Goal: Task Accomplishment & Management: Complete application form

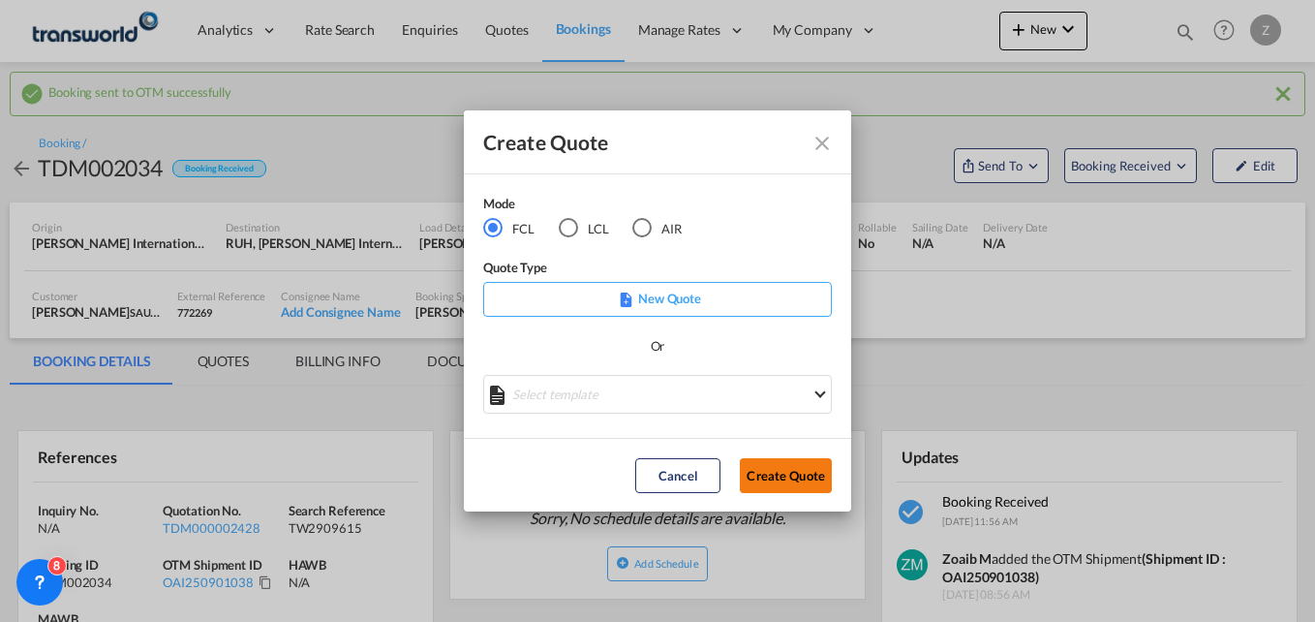
click at [757, 479] on button "Create Quote" at bounding box center [786, 475] width 92 height 35
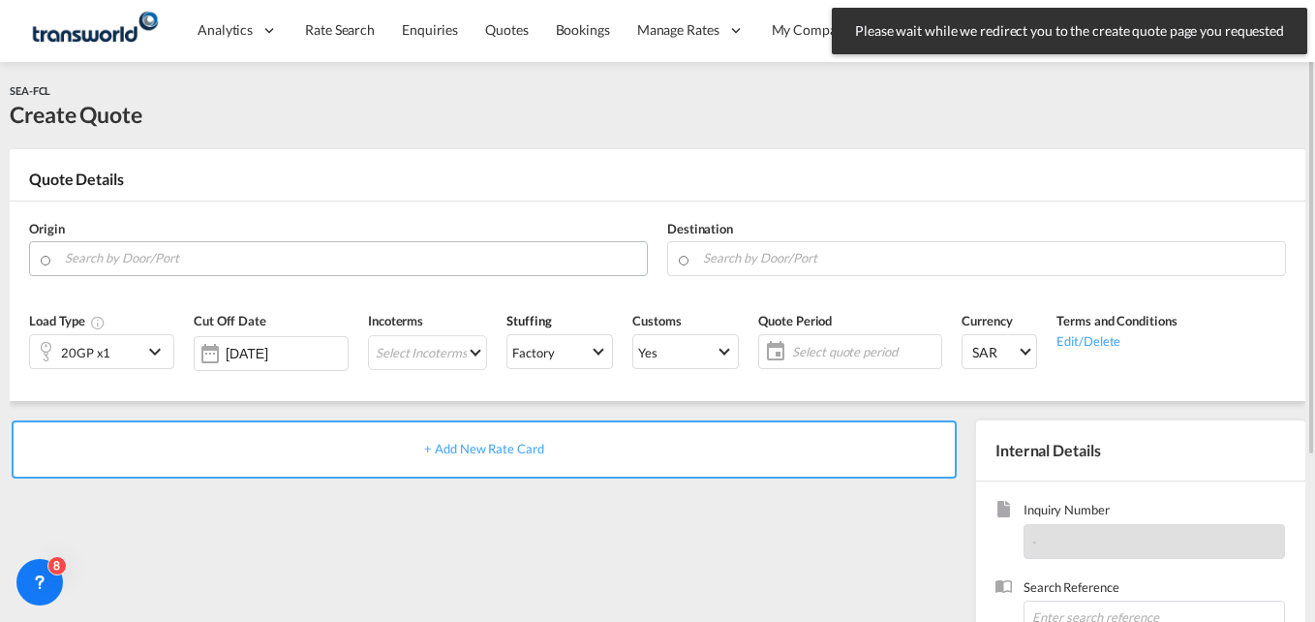
click at [215, 264] on input "Search by Door/Port" at bounding box center [351, 258] width 572 height 34
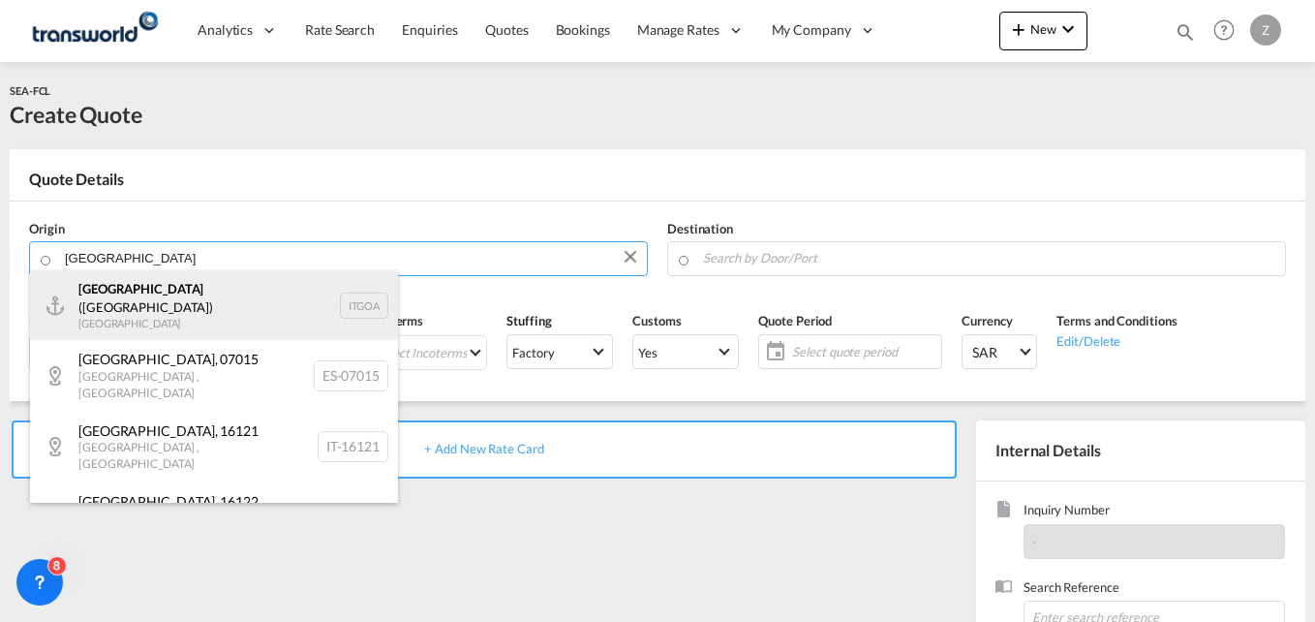
click at [163, 305] on div "[GEOGRAPHIC_DATA] ([GEOGRAPHIC_DATA]) [GEOGRAPHIC_DATA] ITGOA" at bounding box center [214, 305] width 368 height 70
type input "[GEOGRAPHIC_DATA] ([GEOGRAPHIC_DATA]), [GEOGRAPHIC_DATA]"
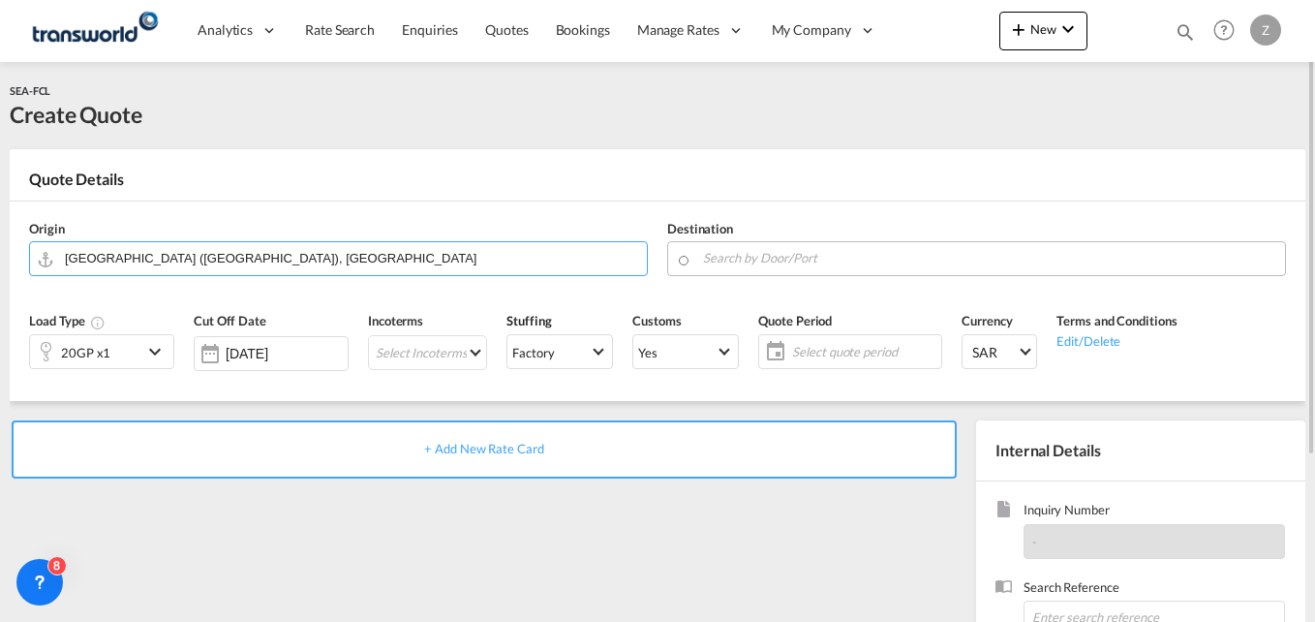
click at [743, 260] on input "Search by Door/Port" at bounding box center [989, 258] width 572 height 34
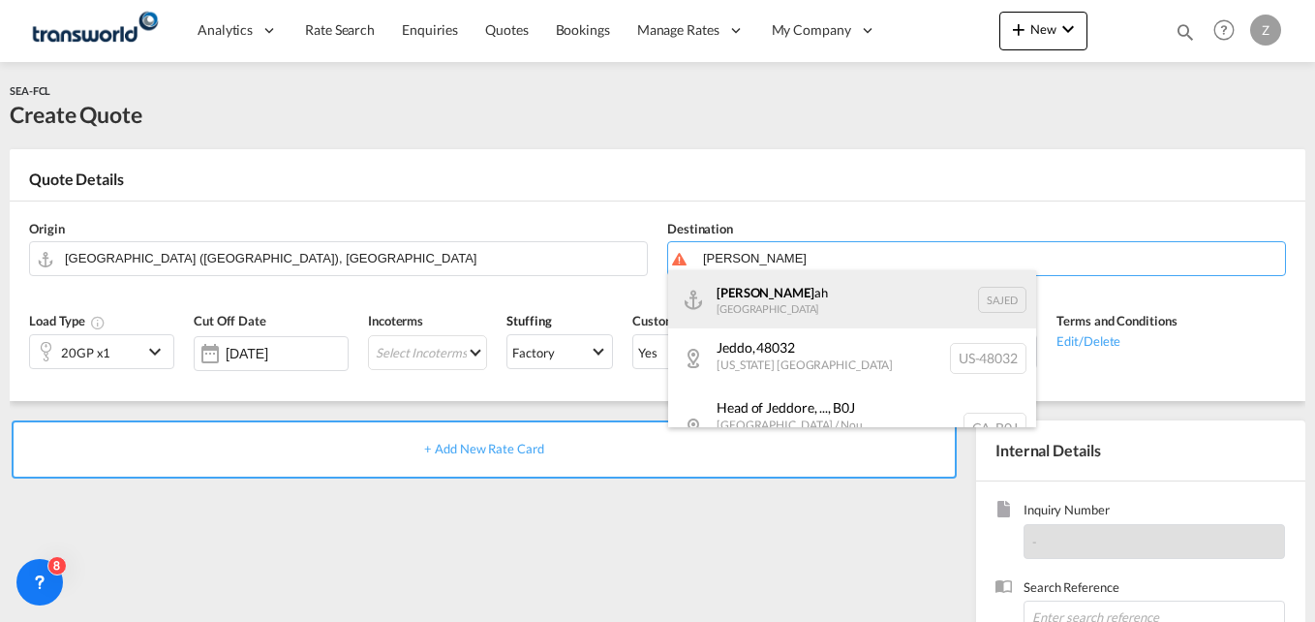
click at [745, 307] on div "[DEMOGRAPHIC_DATA] ah [GEOGRAPHIC_DATA] SAJED" at bounding box center [852, 299] width 368 height 58
type input "Jeddah, SAJED"
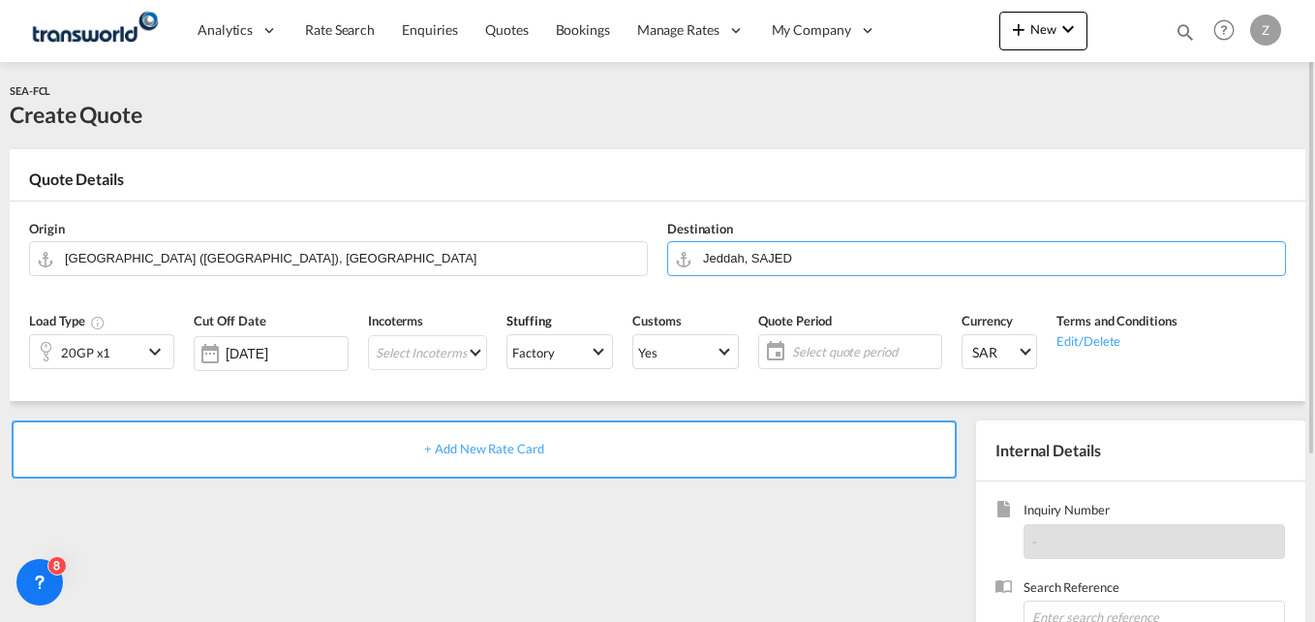
click at [114, 356] on div "20GP x1" at bounding box center [86, 351] width 112 height 33
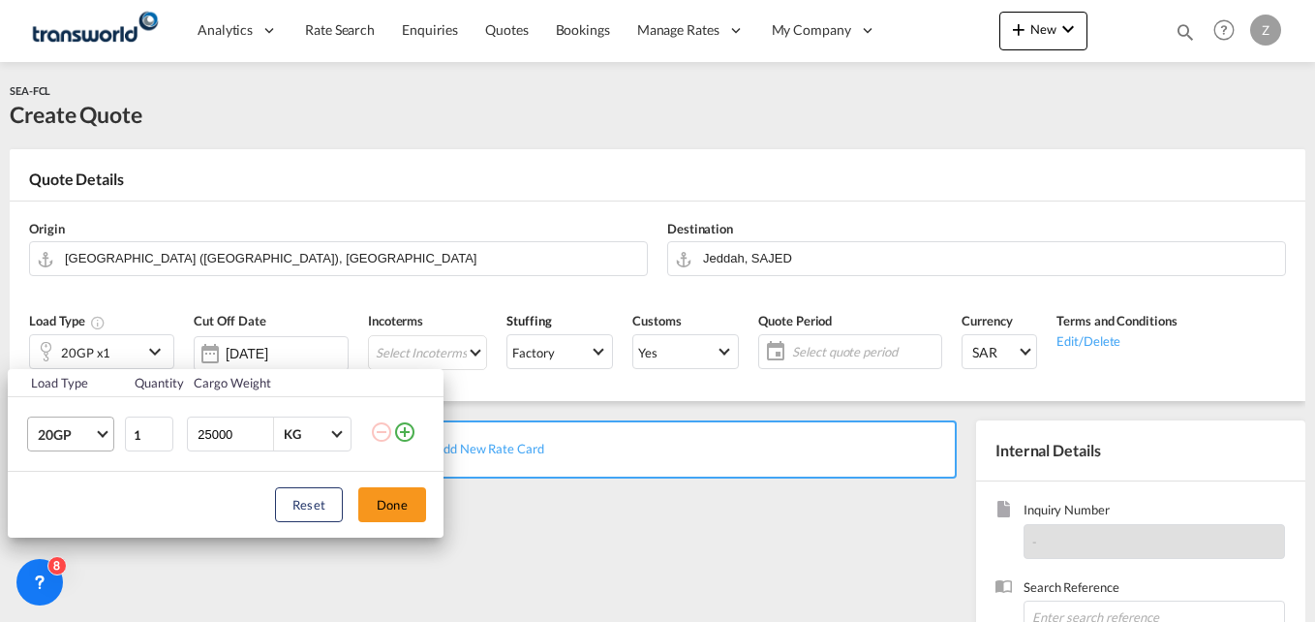
click at [74, 441] on span "20GP" at bounding box center [66, 434] width 56 height 19
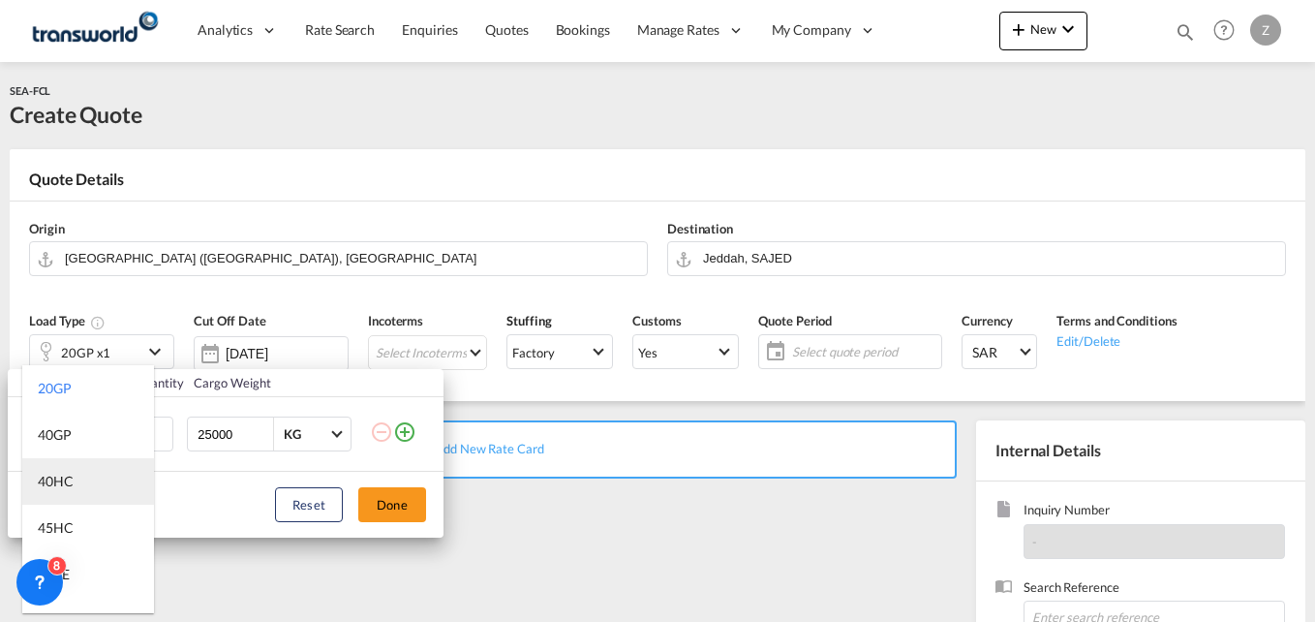
click at [80, 489] on md-option "40HC" at bounding box center [88, 481] width 132 height 46
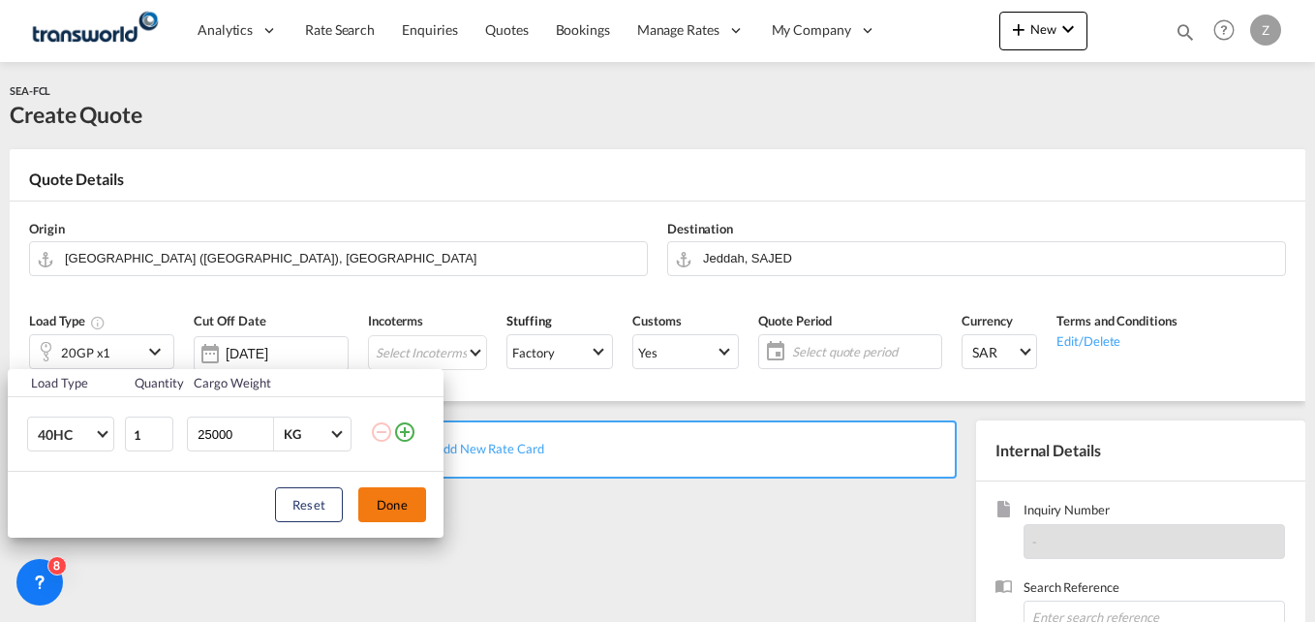
click at [389, 497] on button "Done" at bounding box center [392, 504] width 68 height 35
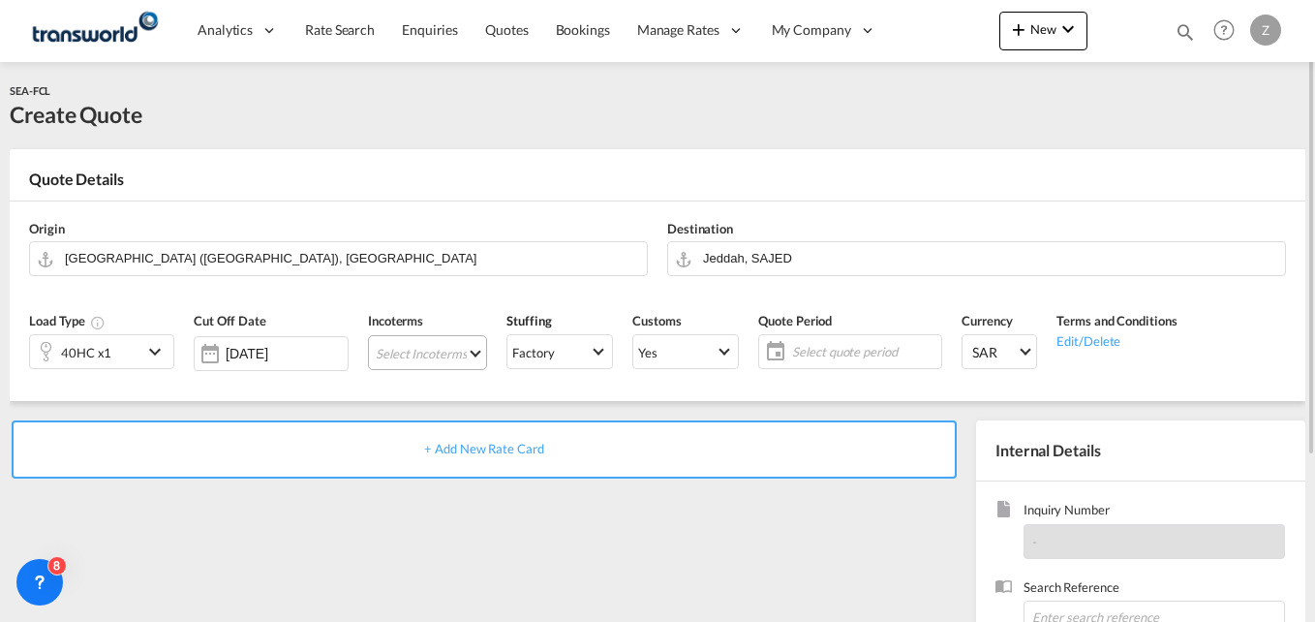
click at [415, 356] on md-select "Select Incoterms CIF - import Cost,Insurance and Freight CIP - export Carriage …" at bounding box center [427, 352] width 119 height 35
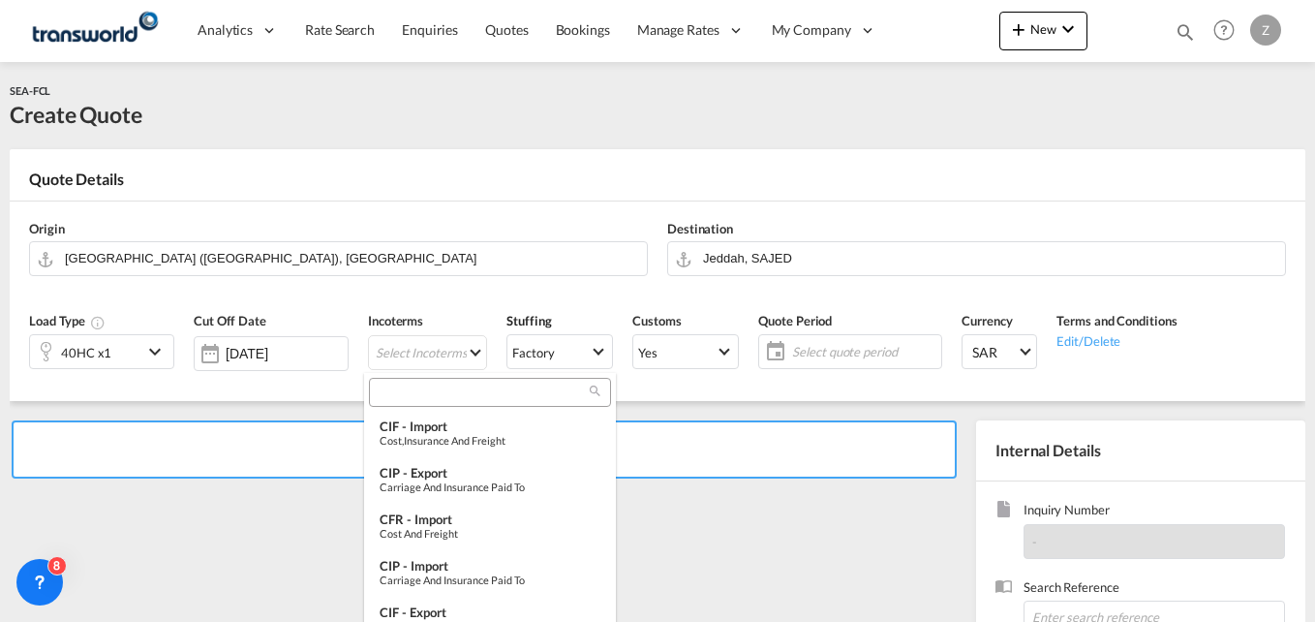
click at [433, 392] on input "search" at bounding box center [482, 391] width 215 height 17
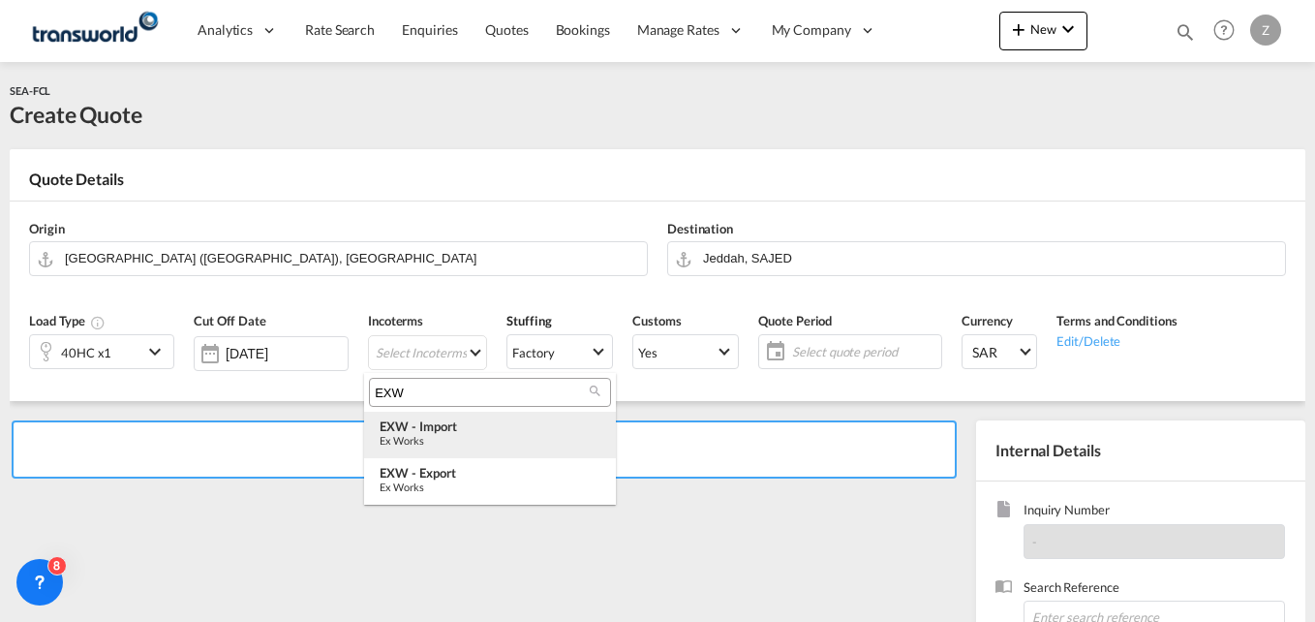
type input "EXW"
click at [432, 441] on div "Ex Works" at bounding box center [490, 440] width 221 height 13
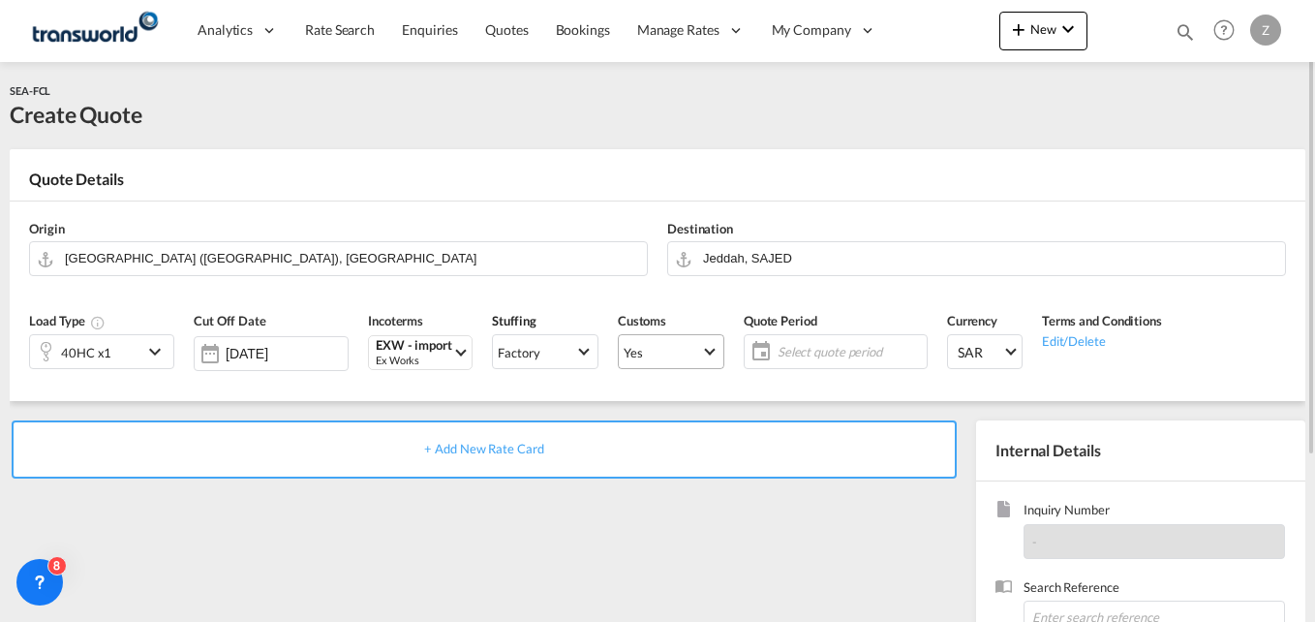
click at [662, 347] on span "Yes" at bounding box center [662, 352] width 77 height 17
click at [612, 425] on md-content "Yes No" at bounding box center [665, 375] width 136 height 108
click at [630, 394] on md-option "No" at bounding box center [665, 398] width 136 height 46
click at [650, 352] on span "Yes" at bounding box center [662, 352] width 77 height 17
click at [636, 392] on md-option "No" at bounding box center [665, 398] width 136 height 46
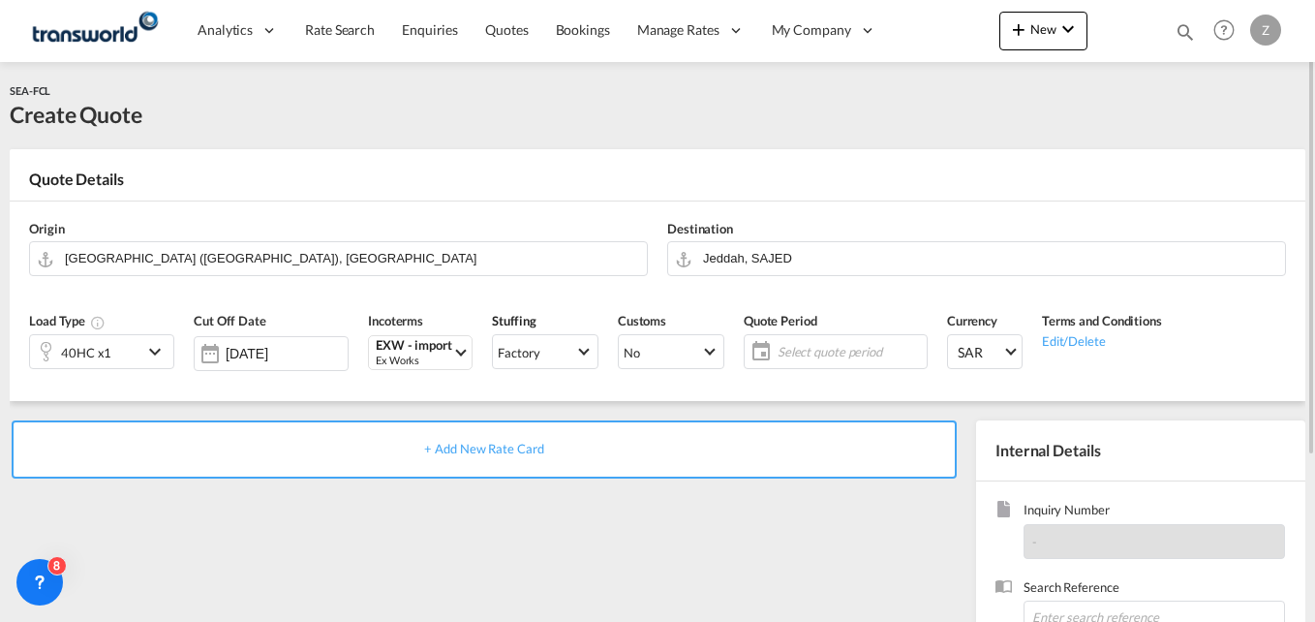
click at [798, 357] on span "Select quote period" at bounding box center [850, 351] width 144 height 17
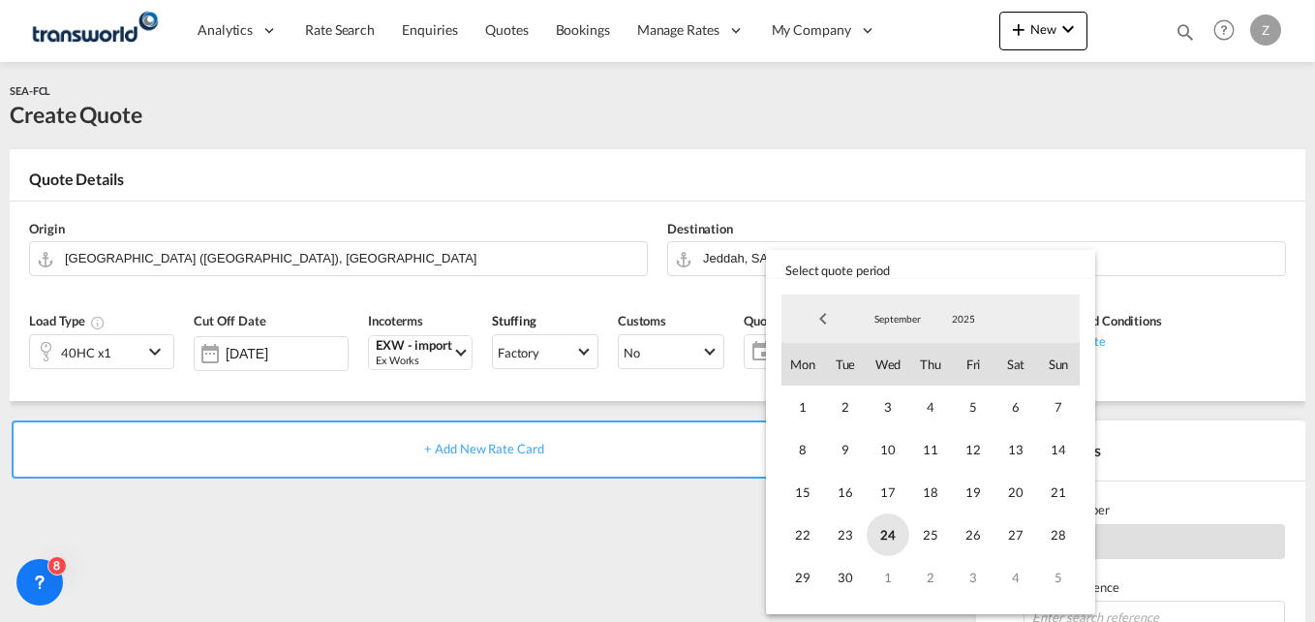
click at [895, 539] on span "24" at bounding box center [888, 534] width 43 height 43
click at [848, 580] on span "30" at bounding box center [845, 577] width 43 height 43
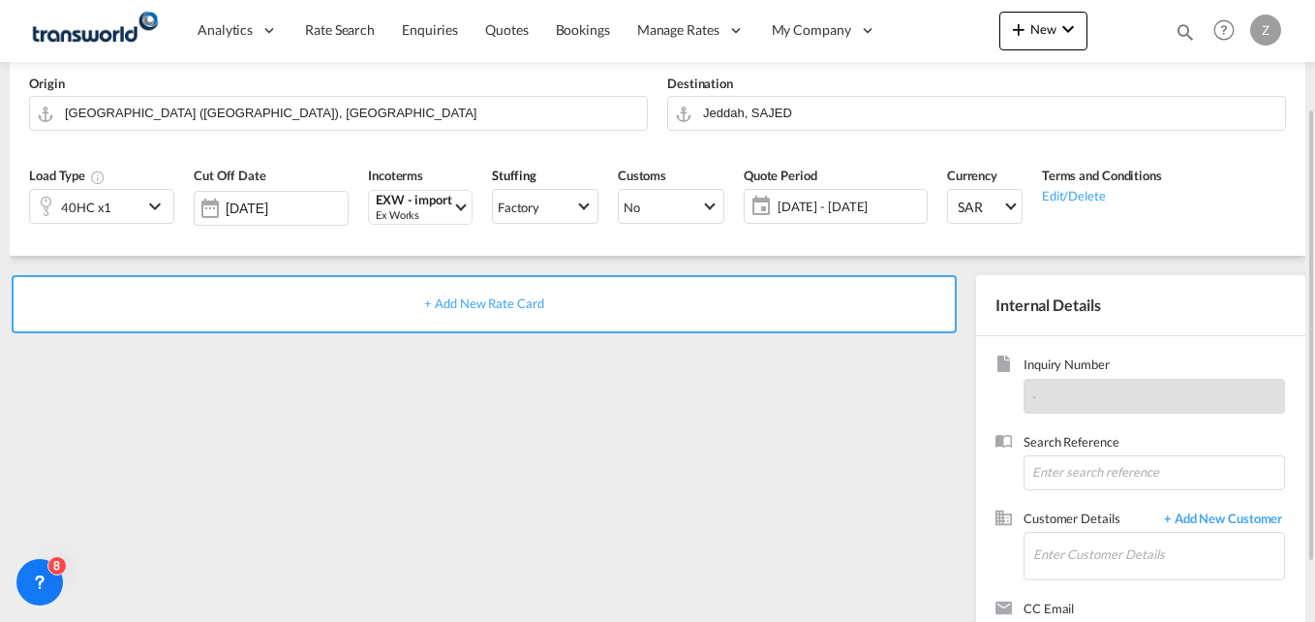
scroll to position [147, 0]
click at [1072, 480] on input at bounding box center [1154, 470] width 261 height 35
paste input "TW2209630"
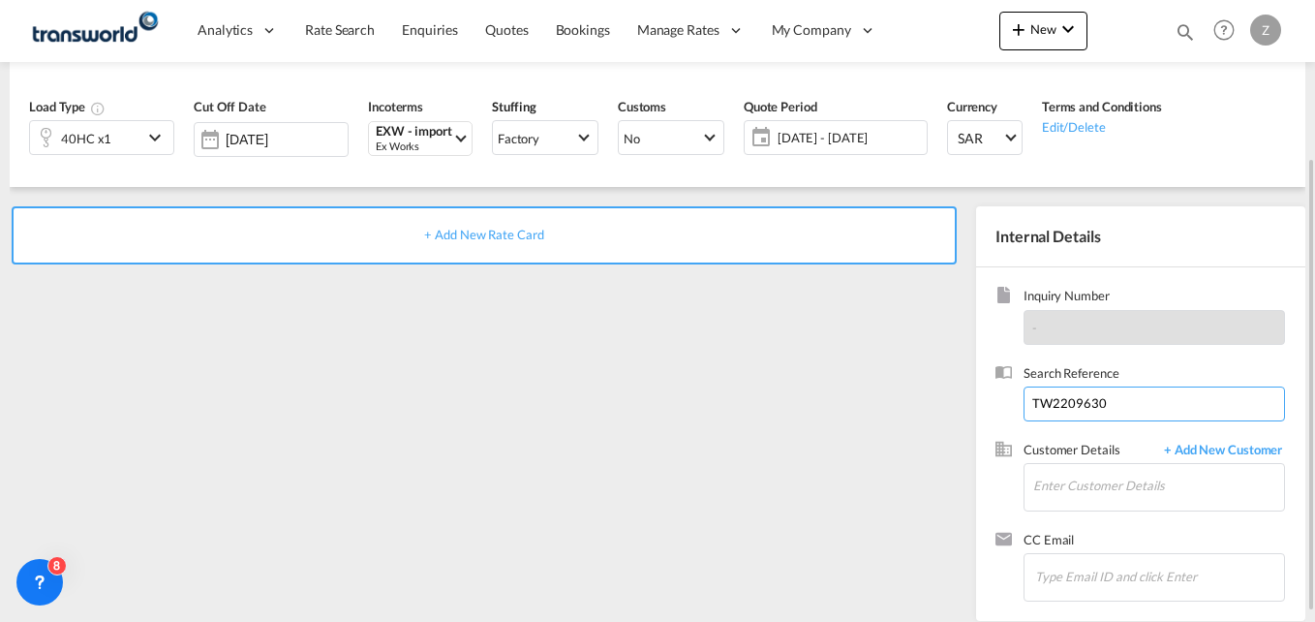
scroll to position [215, 0]
type input "TW2209630"
click at [1050, 499] on input "Enter Customer Details" at bounding box center [1158, 485] width 251 height 44
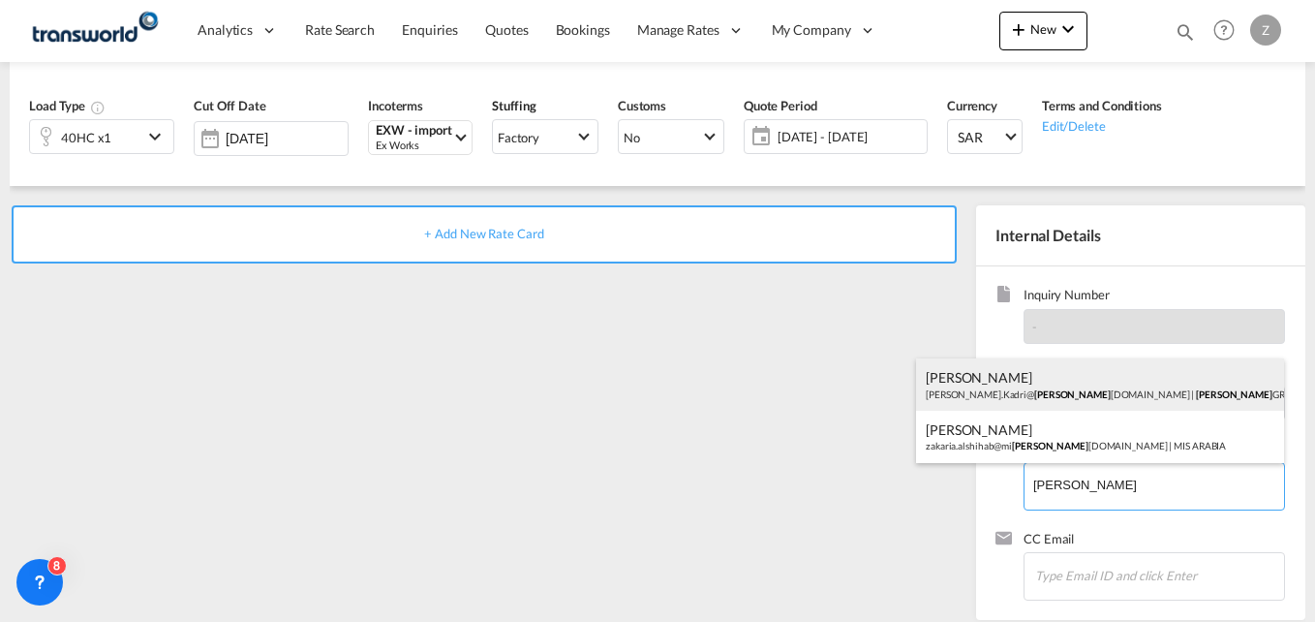
click at [1048, 392] on div "[PERSON_NAME] [PERSON_NAME].Kadri@ [PERSON_NAME] [DOMAIN_NAME] | [PERSON_NAME] …" at bounding box center [1100, 384] width 368 height 52
type input "[PERSON_NAME] GROUP, [PERSON_NAME], [PERSON_NAME][EMAIL_ADDRESS][DOMAIN_NAME]"
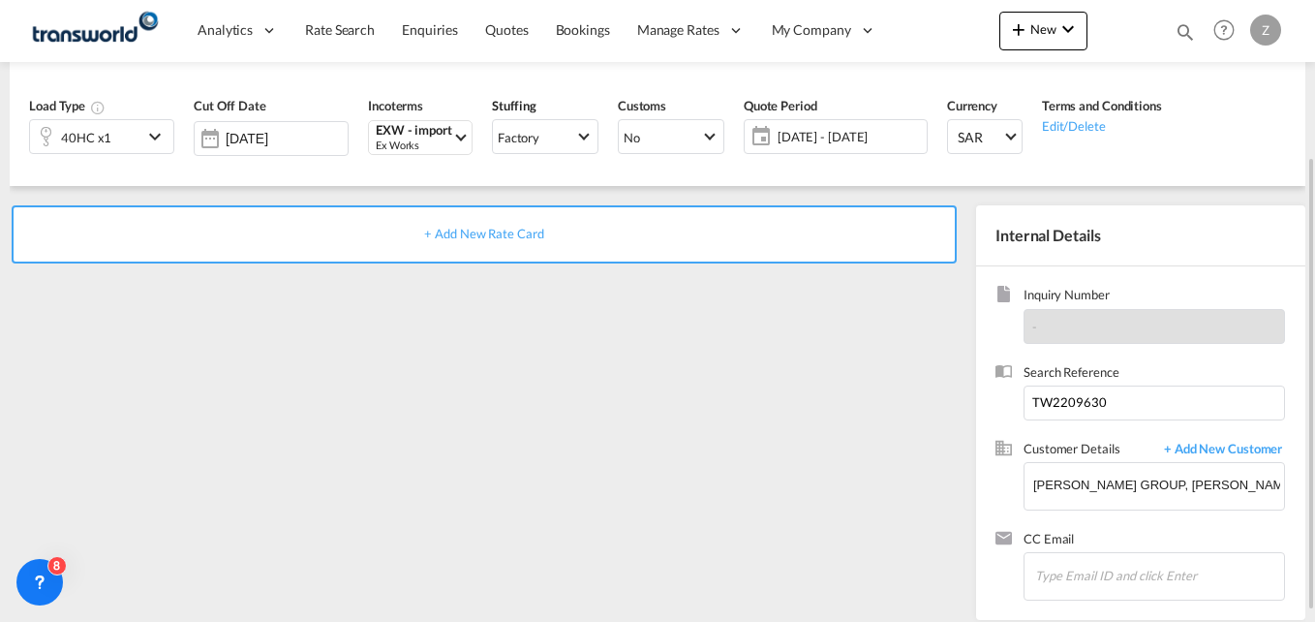
click at [494, 228] on span "+ Add New Rate Card" at bounding box center [483, 233] width 119 height 15
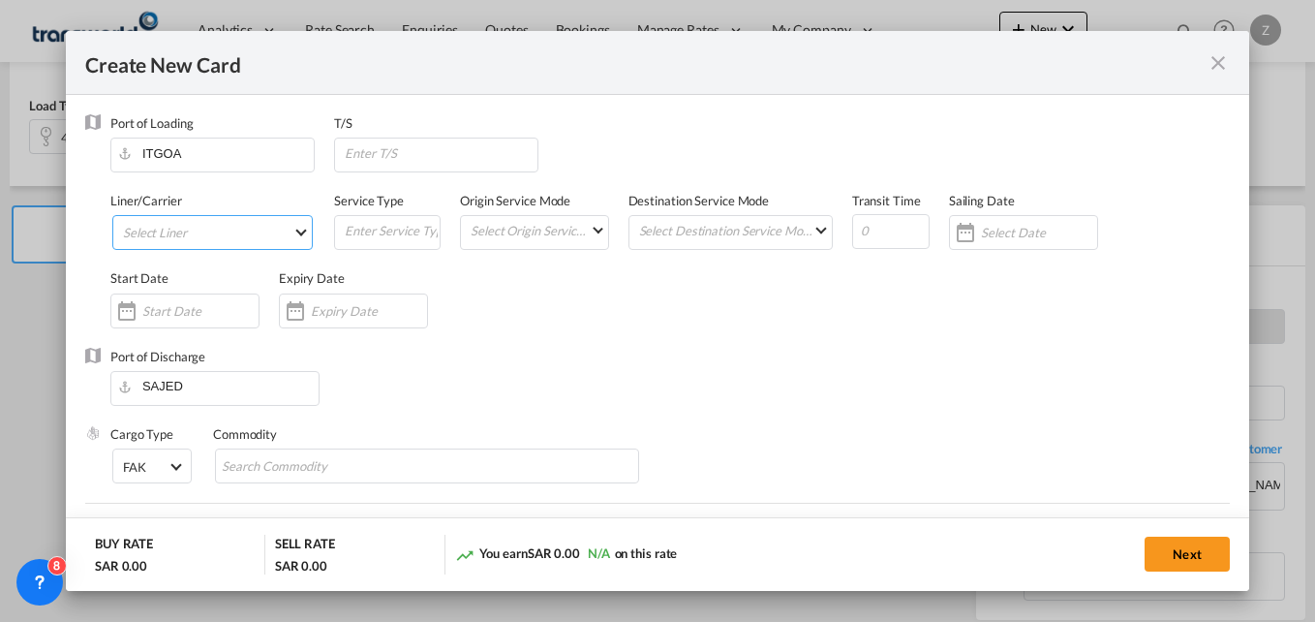
click at [203, 227] on md-select "Select Liner" at bounding box center [212, 232] width 200 height 35
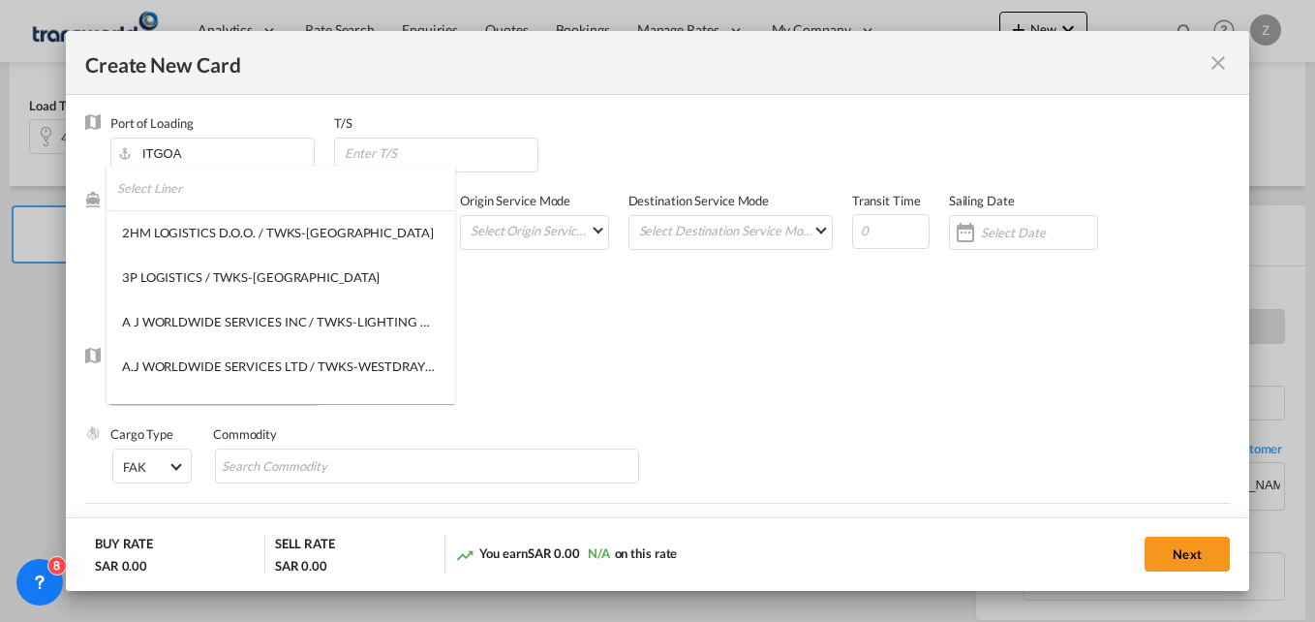
type input "Basic Ocean Freight"
select select "per equipment"
click at [203, 186] on input "search" at bounding box center [286, 186] width 338 height 46
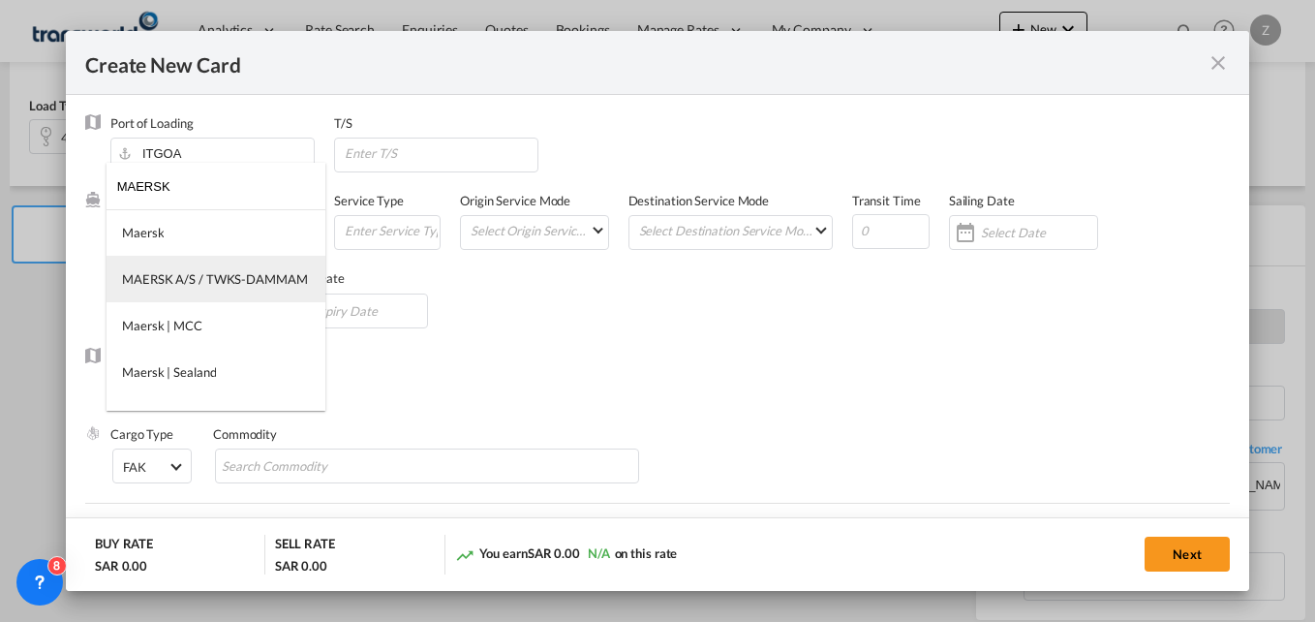
type input "MAERSK"
click at [200, 270] on div "MAERSK A/S / TWKS-DAMMAM" at bounding box center [215, 278] width 186 height 17
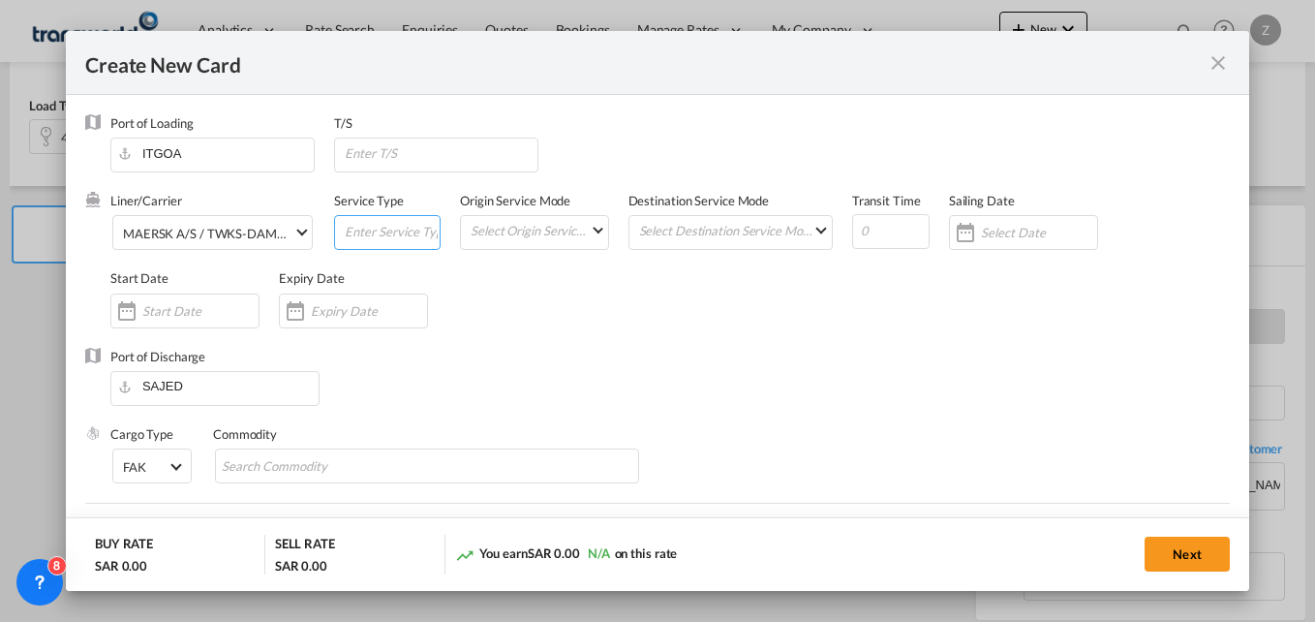
click at [386, 229] on input "Create New Card ..." at bounding box center [391, 230] width 97 height 29
type input "FCL"
click at [544, 236] on md-select "Select Origin Service Mode SD [GEOGRAPHIC_DATA]" at bounding box center [538, 229] width 138 height 27
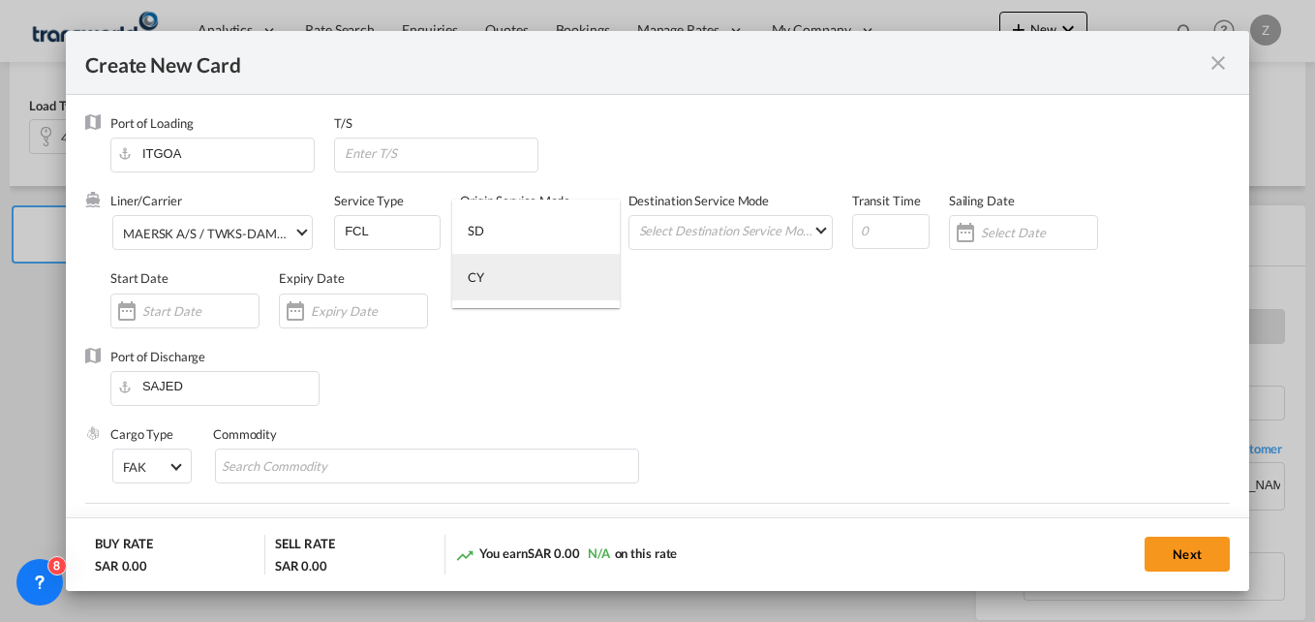
click at [483, 291] on md-option "CY" at bounding box center [536, 277] width 168 height 46
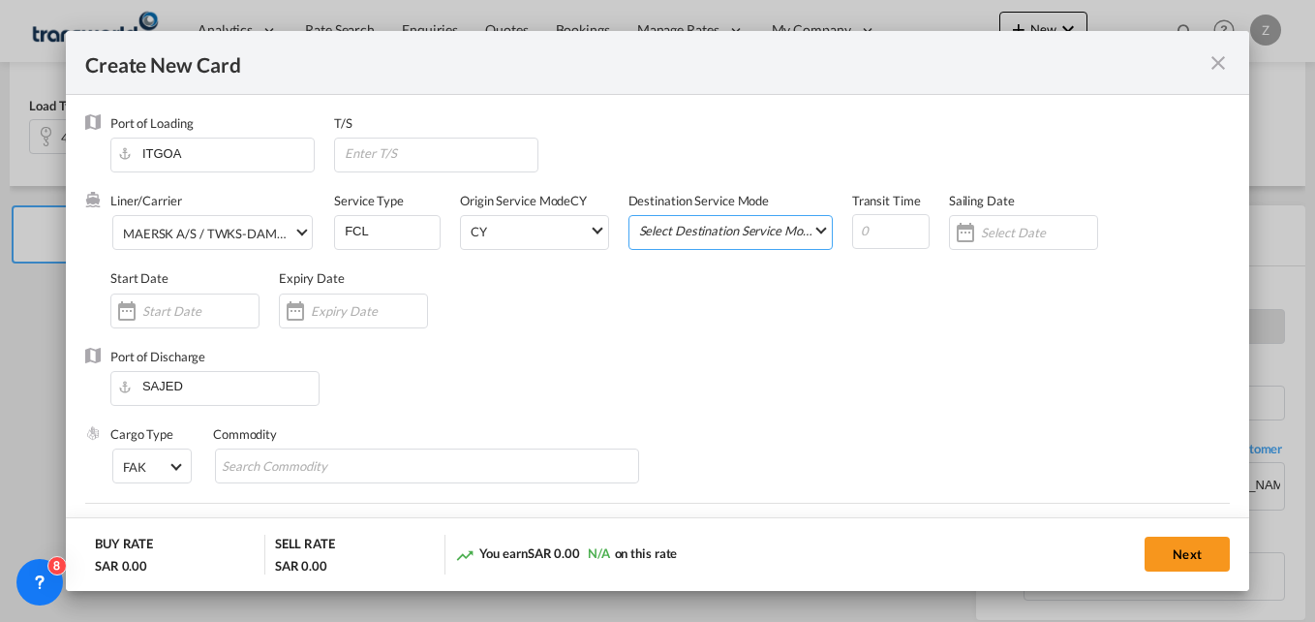
click at [665, 229] on md-select "Select Destination Service Mode SD [GEOGRAPHIC_DATA]" at bounding box center [734, 229] width 195 height 27
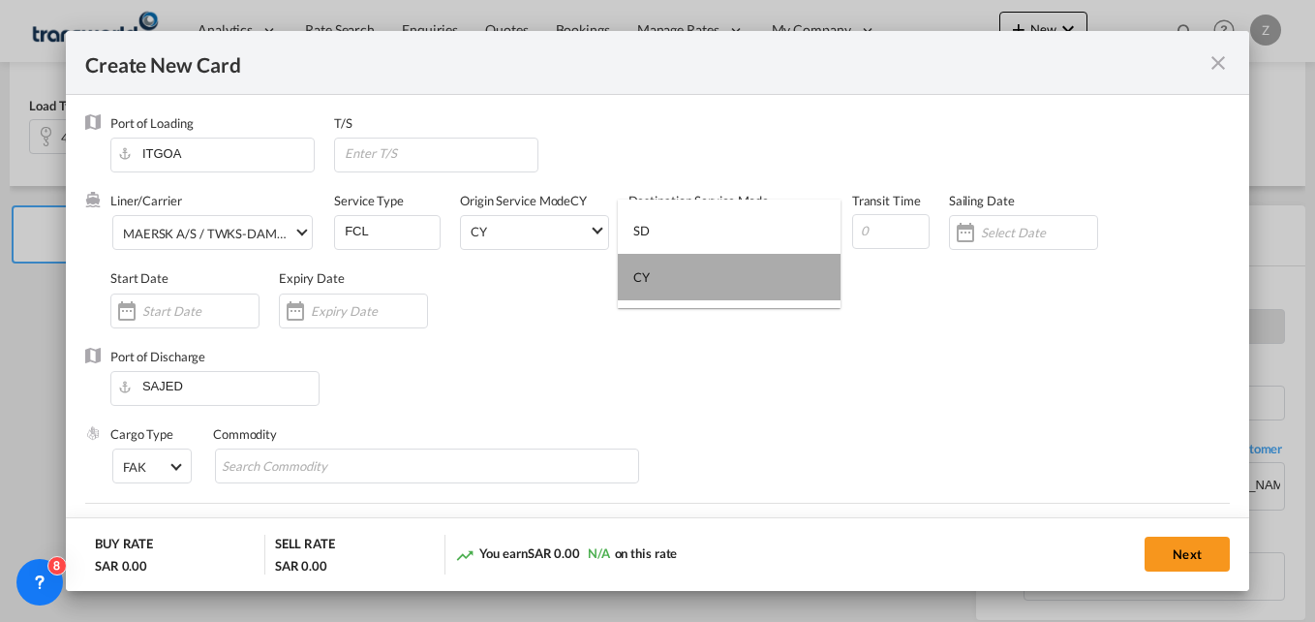
click at [664, 280] on md-option "CY" at bounding box center [729, 277] width 223 height 46
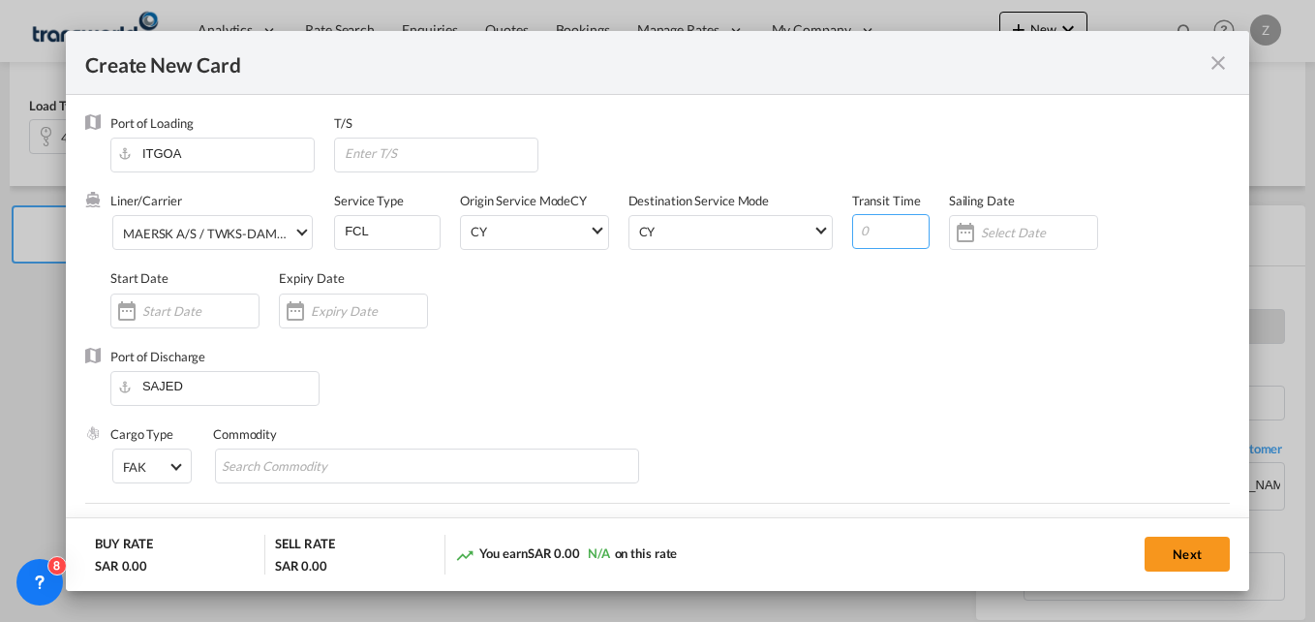
click at [866, 233] on input "Create New Card ..." at bounding box center [890, 231] width 77 height 35
type input "3"
type input "8"
click at [172, 311] on input "Create New Card ..." at bounding box center [200, 310] width 116 height 15
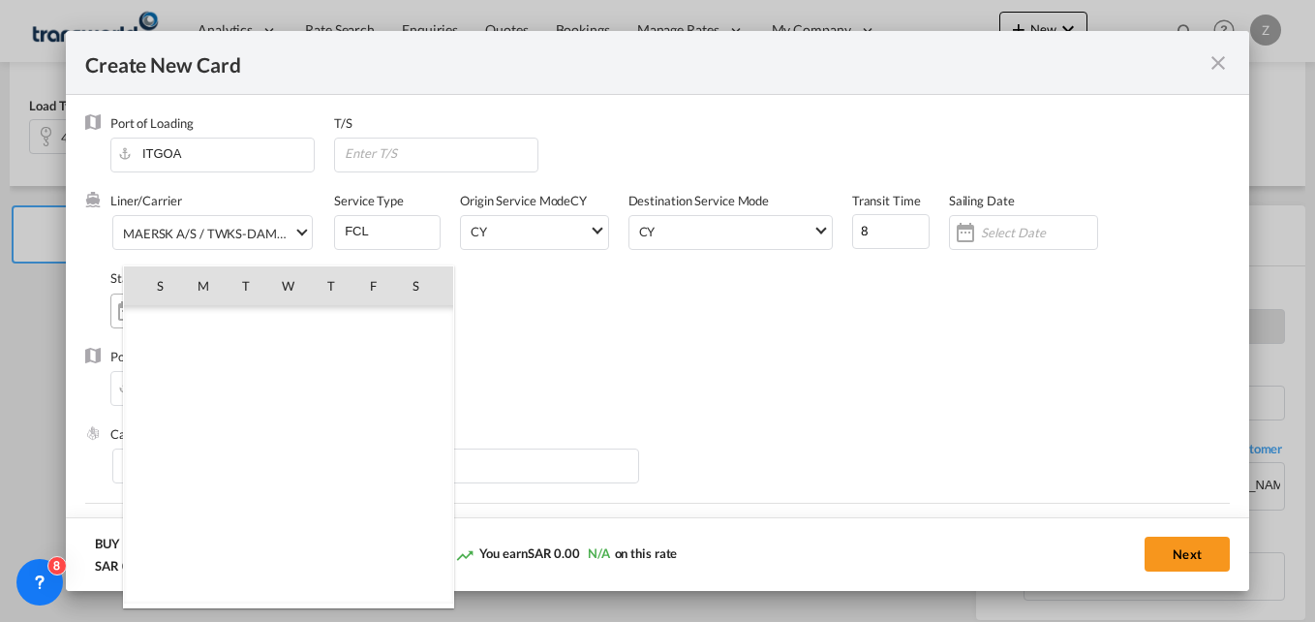
scroll to position [448553, 0]
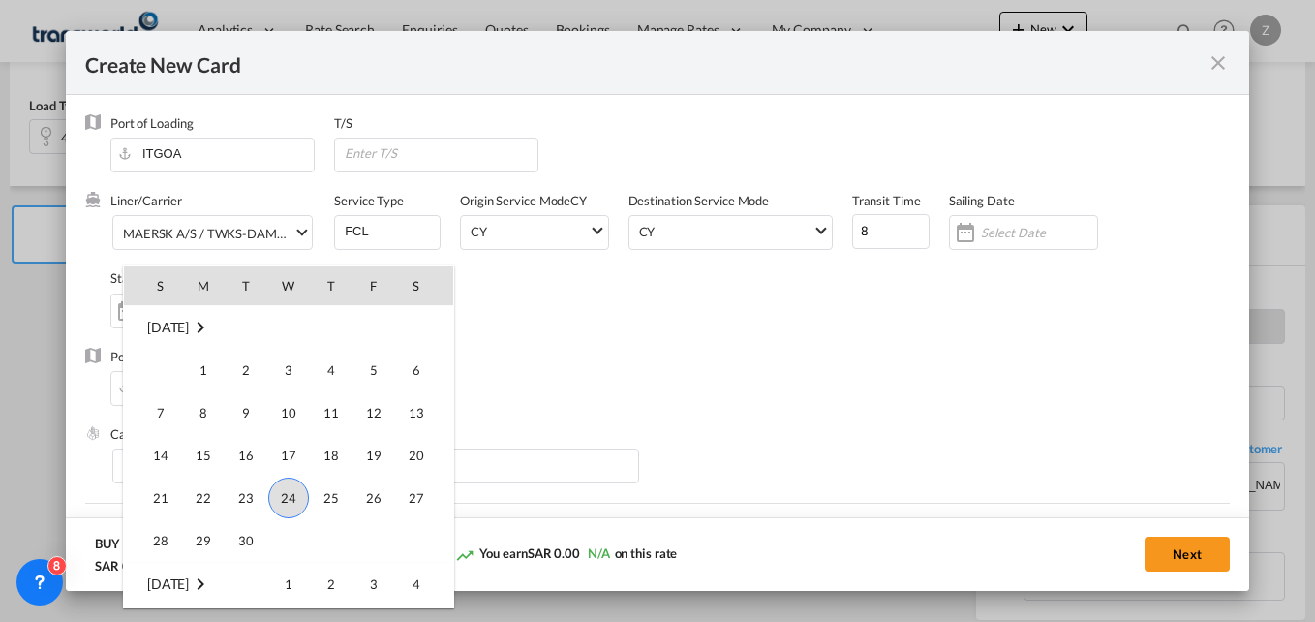
click at [298, 503] on span "24" at bounding box center [288, 497] width 41 height 41
type input "[DATE]"
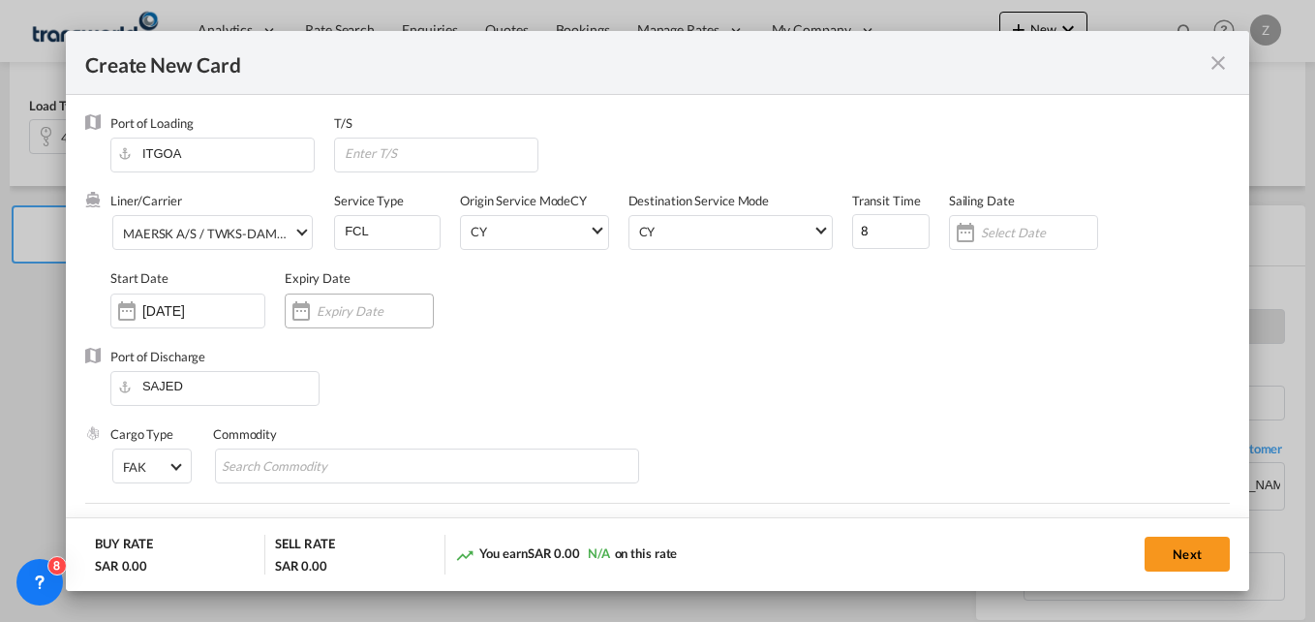
click at [342, 318] on input "Create New Card ..." at bounding box center [375, 310] width 116 height 15
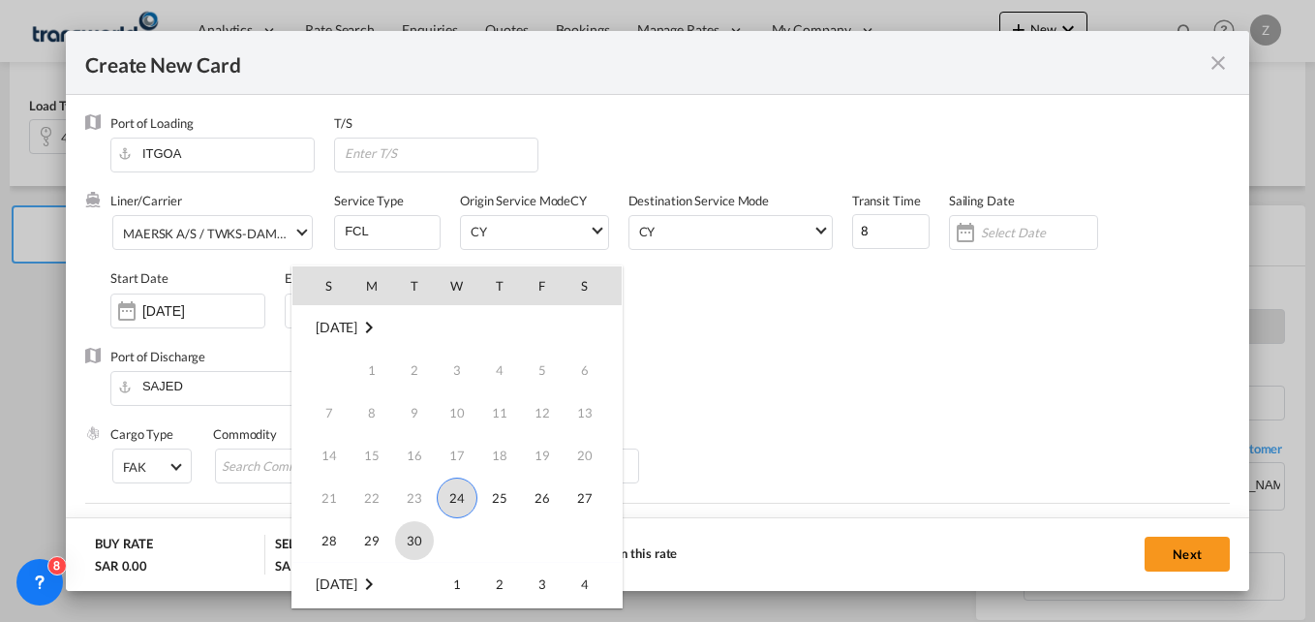
click at [401, 540] on span "30" at bounding box center [414, 540] width 39 height 39
type input "[DATE]"
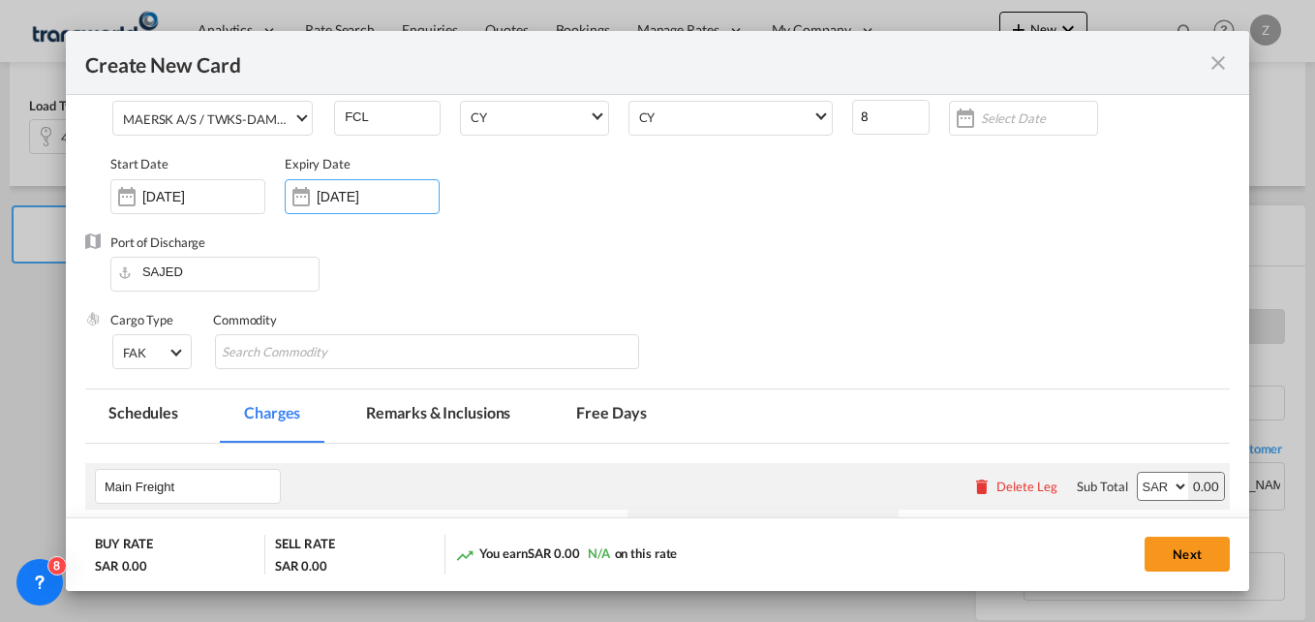
scroll to position [115, 0]
click at [379, 355] on input "Search Commodity" at bounding box center [310, 351] width 177 height 31
type input "GC"
click at [798, 251] on div "Port of Discharge SAJED" at bounding box center [657, 270] width 1145 height 77
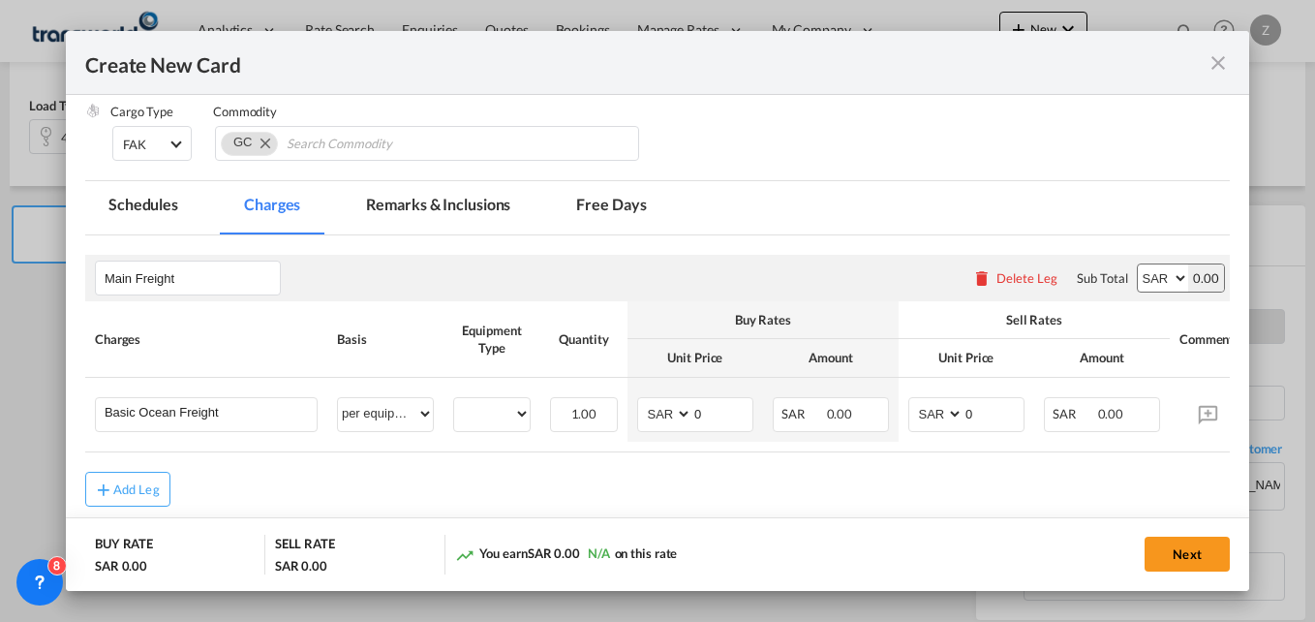
scroll to position [323, 0]
click at [238, 407] on input "Basic Ocean Freight" at bounding box center [211, 411] width 212 height 29
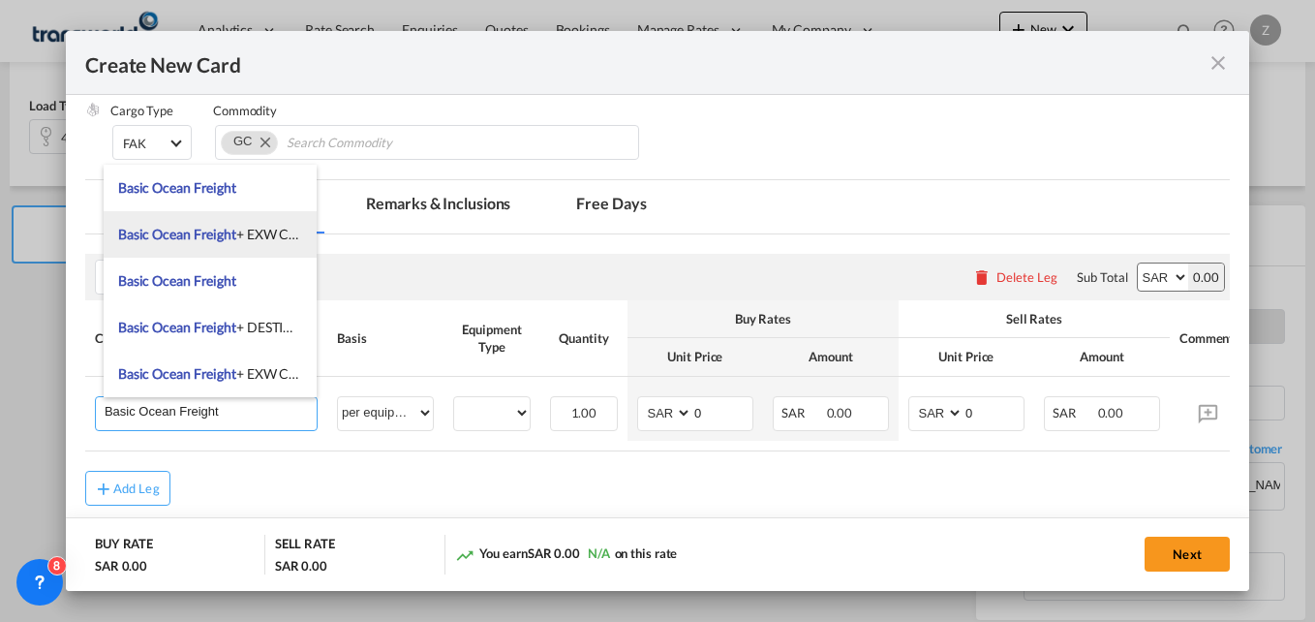
click at [233, 236] on span "Basic Ocean Freight" at bounding box center [177, 234] width 118 height 16
type input "Basic Ocean Freight + EXW Charges"
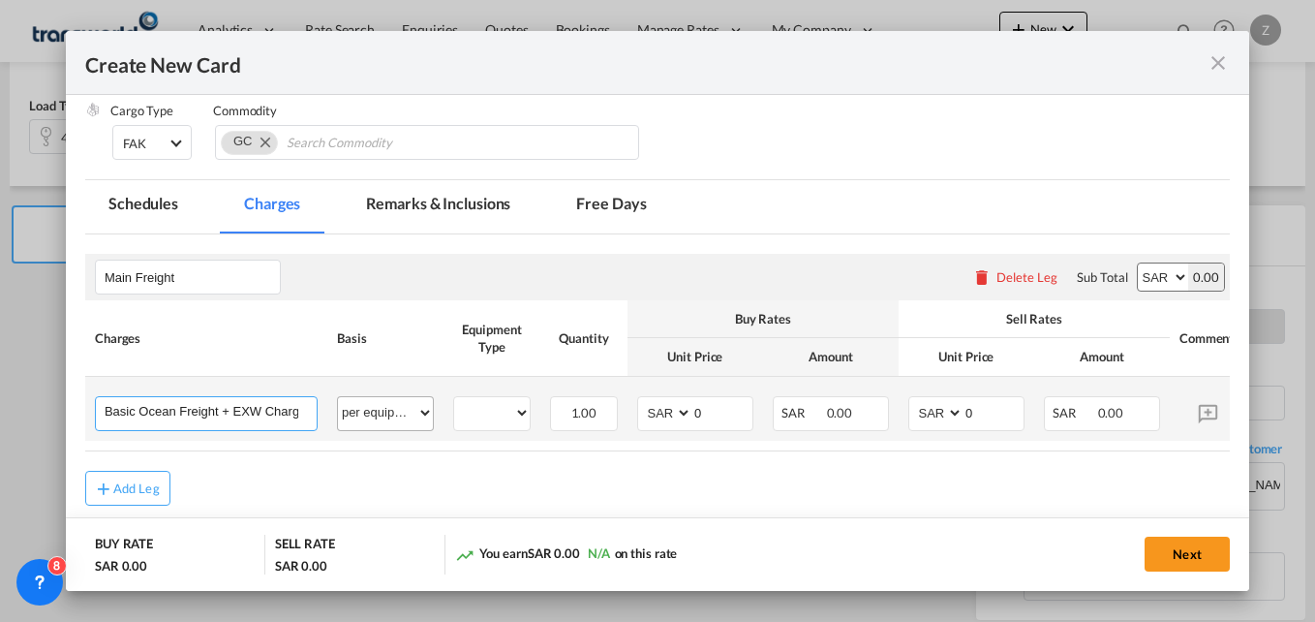
scroll to position [0, 7]
drag, startPoint x: 230, startPoint y: 413, endPoint x: 391, endPoint y: 418, distance: 160.8
click at [391, 418] on tr "Basic Ocean Freight + EXW Charges Please Enter User Defined Charges Cannot Be P…" at bounding box center [698, 409] width 1227 height 64
click at [508, 410] on select "40HC" at bounding box center [492, 413] width 76 height 26
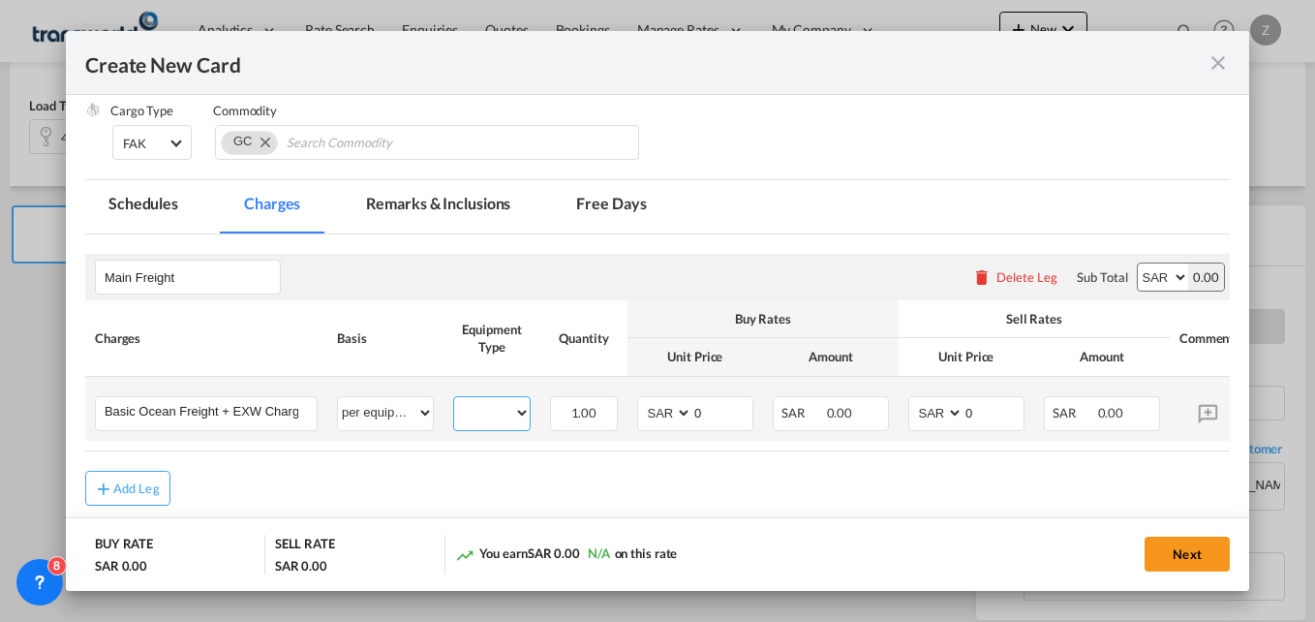
select select "40HC"
click at [454, 400] on select "40HC" at bounding box center [492, 413] width 76 height 26
click at [1152, 277] on select "AED AFN ALL AMD ANG AOA ARS AUD AWG AZN BAM BBD BDT BGN BHD BIF BMD BND [PERSON…" at bounding box center [1163, 276] width 50 height 27
select select "string:USD"
click at [1138, 263] on select "AED AFN ALL AMD ANG AOA ARS AUD AWG AZN BAM BBD BDT BGN BHD BIF BMD BND [PERSON…" at bounding box center [1163, 276] width 50 height 27
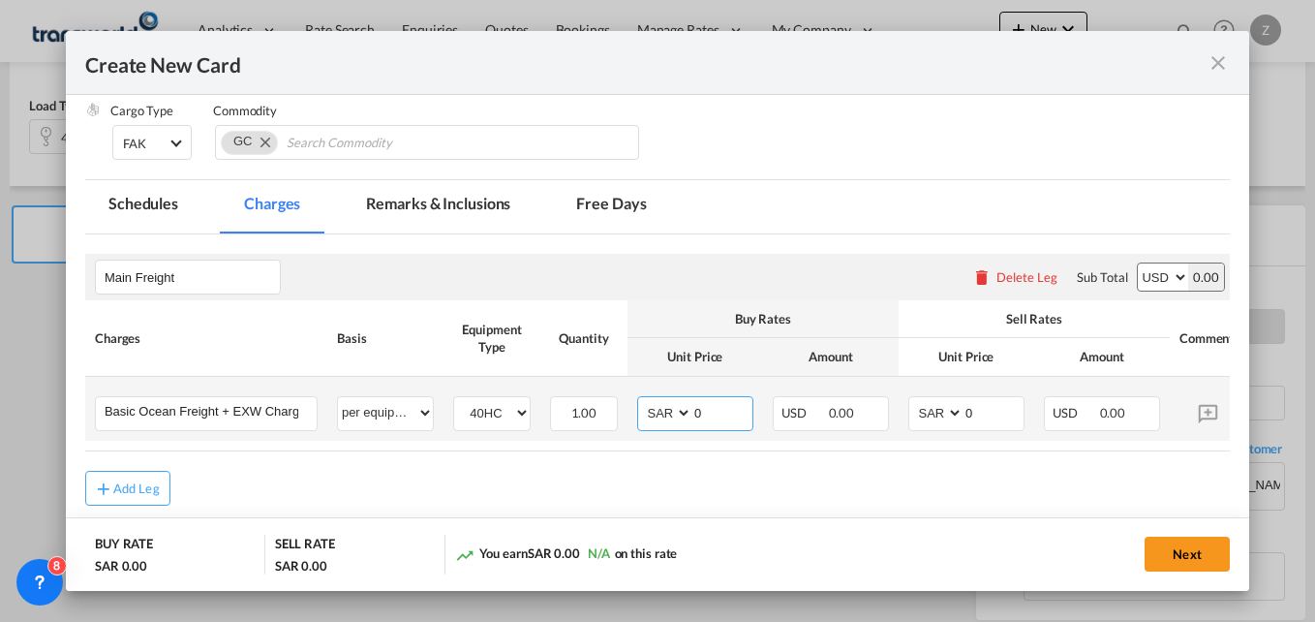
click at [669, 414] on select "AED AFN ALL AMD ANG AOA ARS AUD AWG AZN BAM BBD BDT BGN BHD BIF BMD BND [PERSON…" at bounding box center [666, 413] width 50 height 26
select select "string:USD"
click at [641, 400] on select "AED AFN ALL AMD ANG AOA ARS AUD AWG AZN BAM BBD BDT BGN BHD BIF BMD BND [PERSON…" at bounding box center [666, 413] width 50 height 26
click at [933, 414] on select "AED AFN ALL AMD ANG AOA ARS AUD AWG AZN BAM BBD BDT BGN BHD BIF BMD BND [PERSON…" at bounding box center [937, 413] width 50 height 26
select select "string:USD"
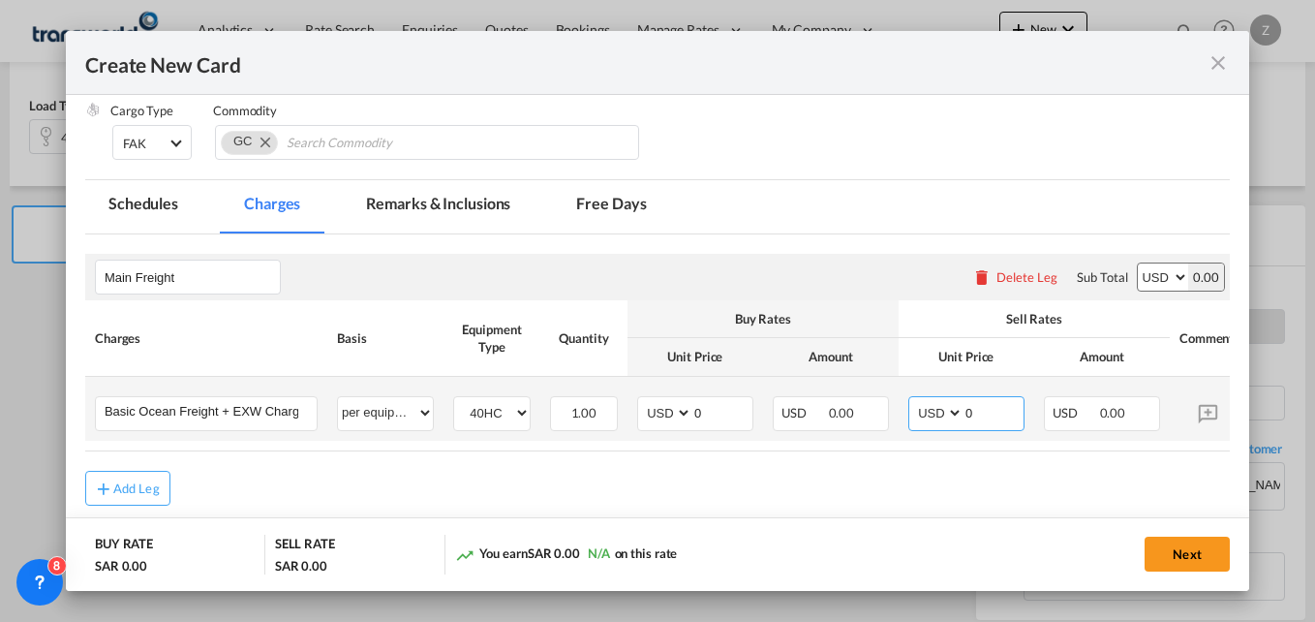
click at [912, 400] on select "AED AFN ALL AMD ANG AOA ARS AUD AWG AZN BAM BBD BDT BGN BHD BIF BMD BND [PERSON…" at bounding box center [937, 413] width 50 height 26
click at [720, 417] on input "0" at bounding box center [722, 411] width 60 height 29
type input "1320"
click at [1000, 405] on input "0" at bounding box center [993, 411] width 60 height 29
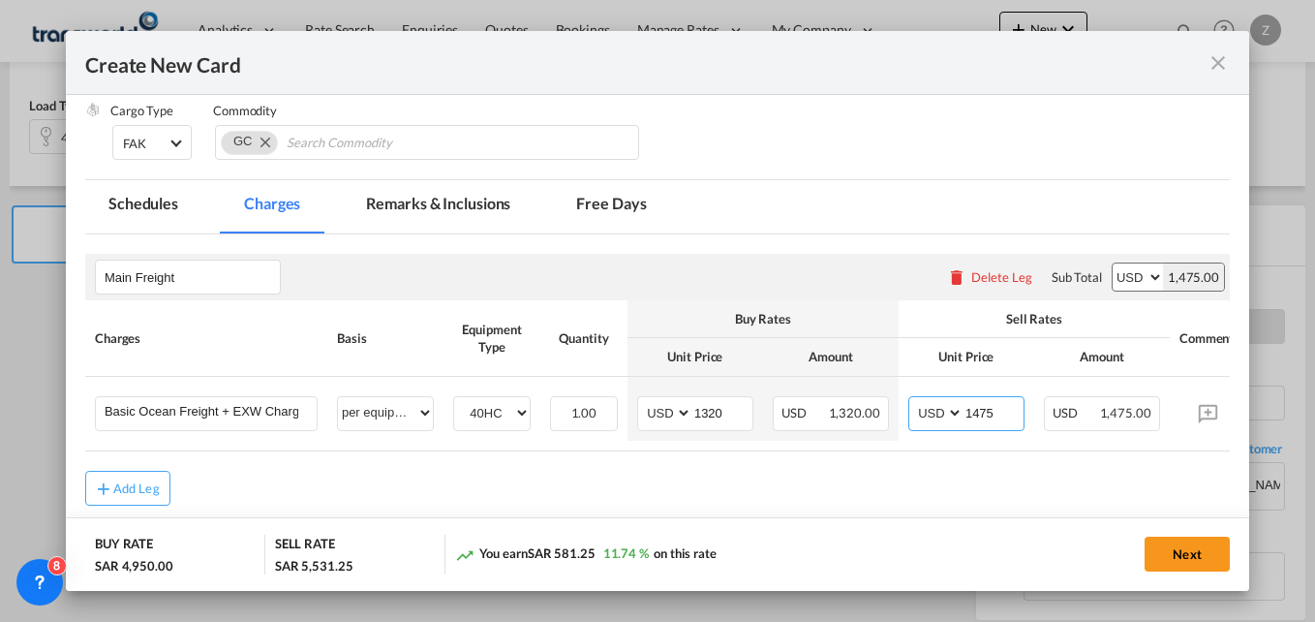
type input "1475"
click at [1006, 515] on md-content "Main Freight Please enter leg name Leg Name Already Exists Delete Leg Sub Total…" at bounding box center [657, 409] width 1145 height 351
click at [1181, 559] on button "Next" at bounding box center [1187, 553] width 85 height 35
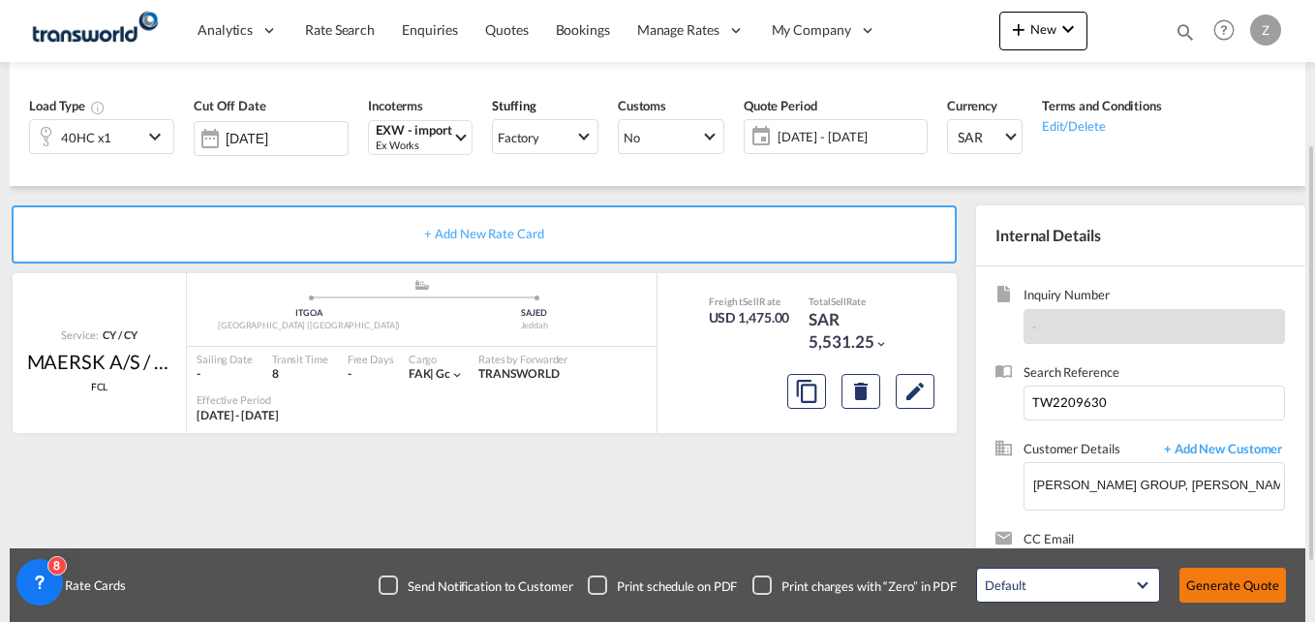
click at [1212, 573] on button "Generate Quote" at bounding box center [1232, 584] width 107 height 35
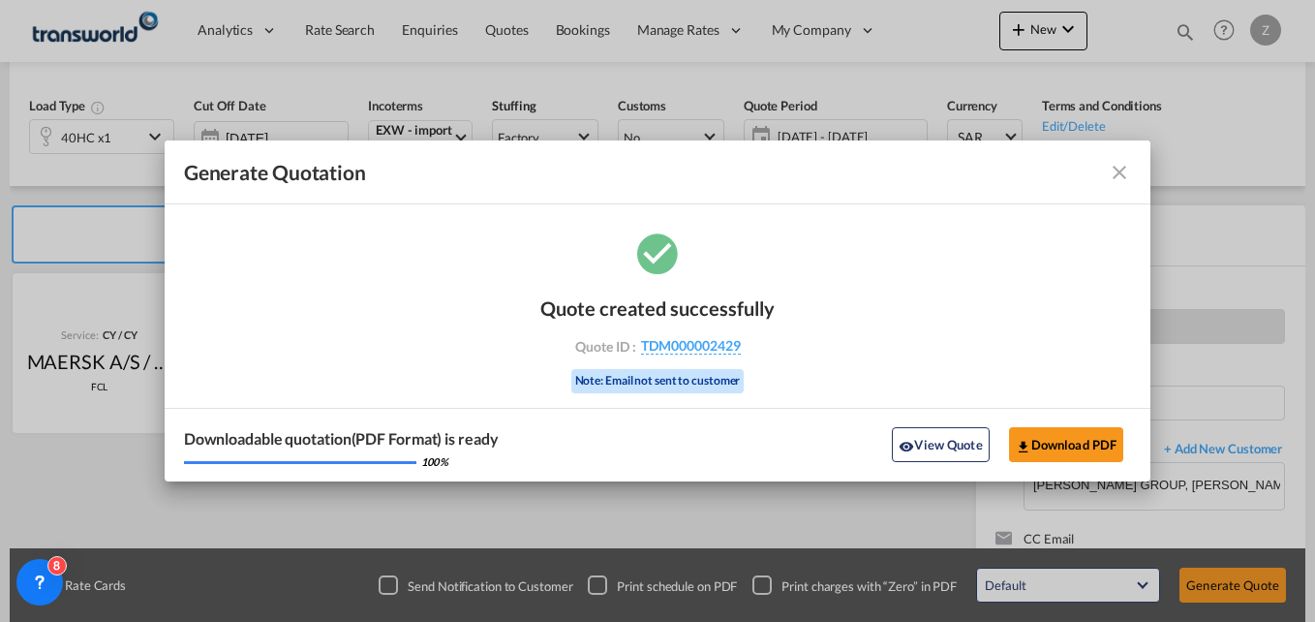
click at [1107, 168] on div "Generate Quotation Quote ..." at bounding box center [1083, 172] width 95 height 23
click at [1120, 171] on md-icon "icon-close fg-AAA8AD cursor m-0" at bounding box center [1119, 172] width 23 height 23
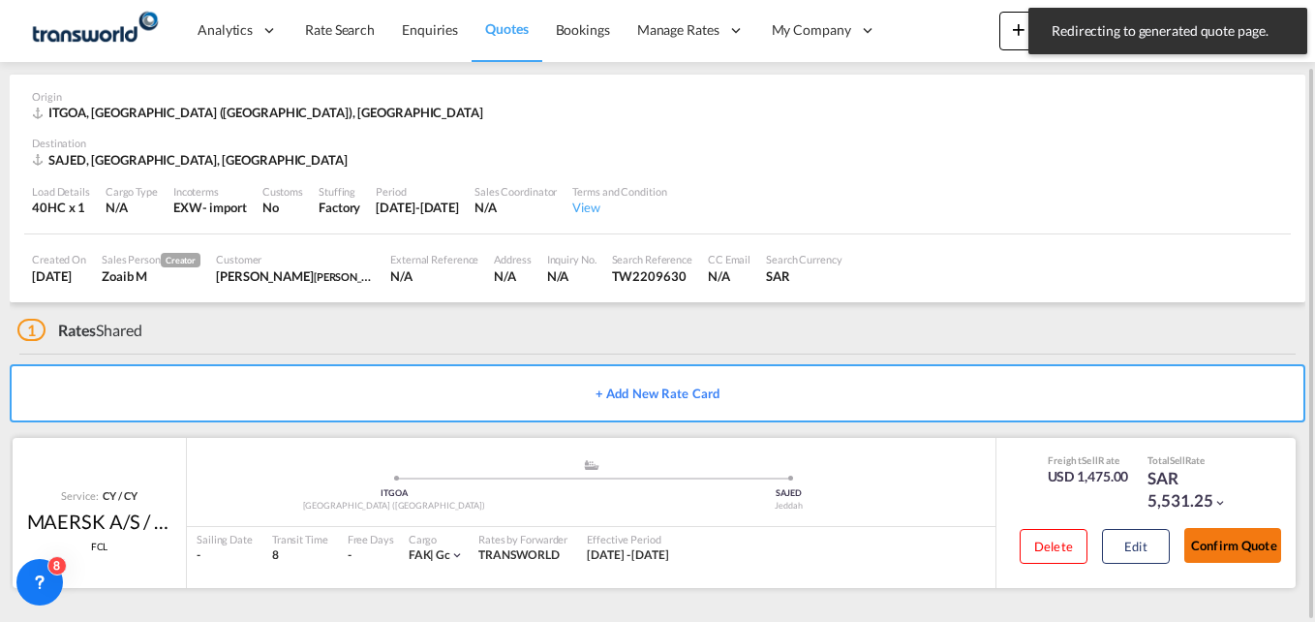
click at [1231, 538] on button "Confirm Quote" at bounding box center [1232, 545] width 97 height 35
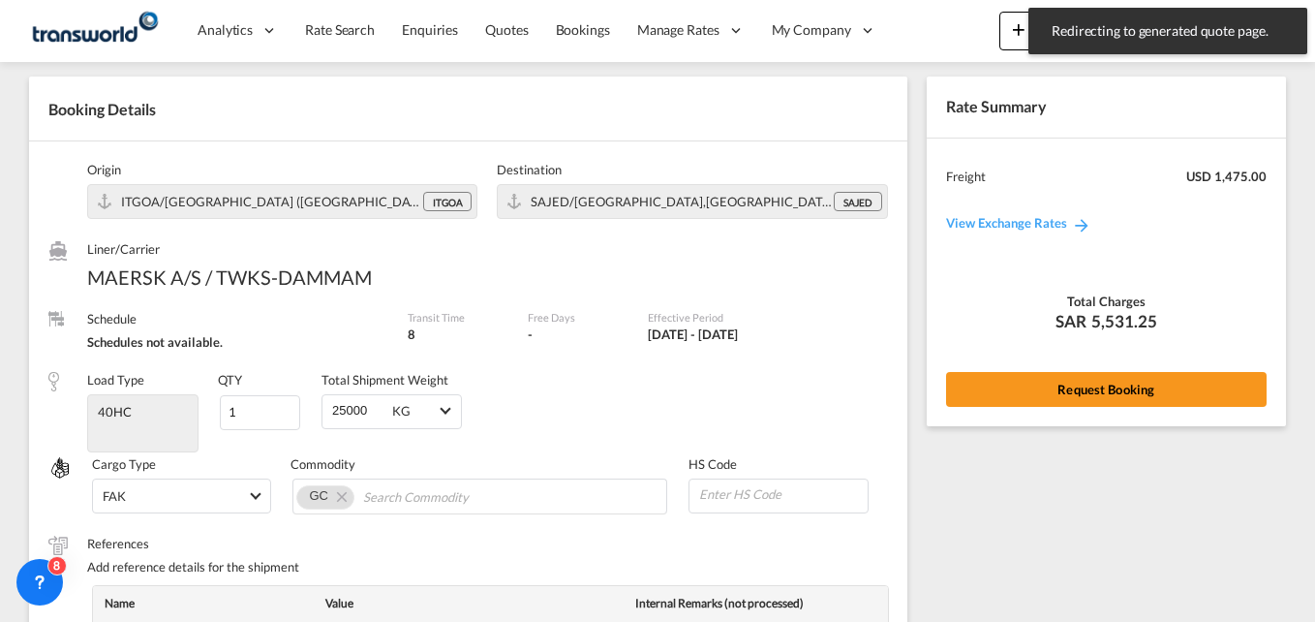
scroll to position [749, 0]
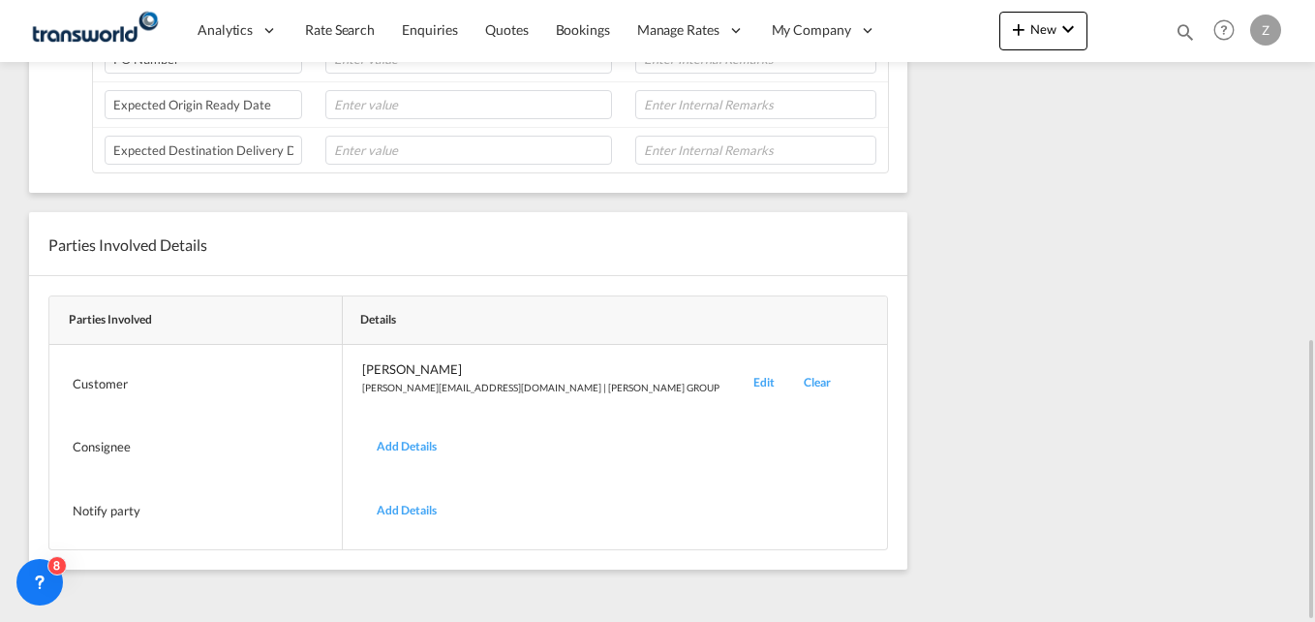
click at [739, 381] on div "Edit" at bounding box center [764, 383] width 50 height 46
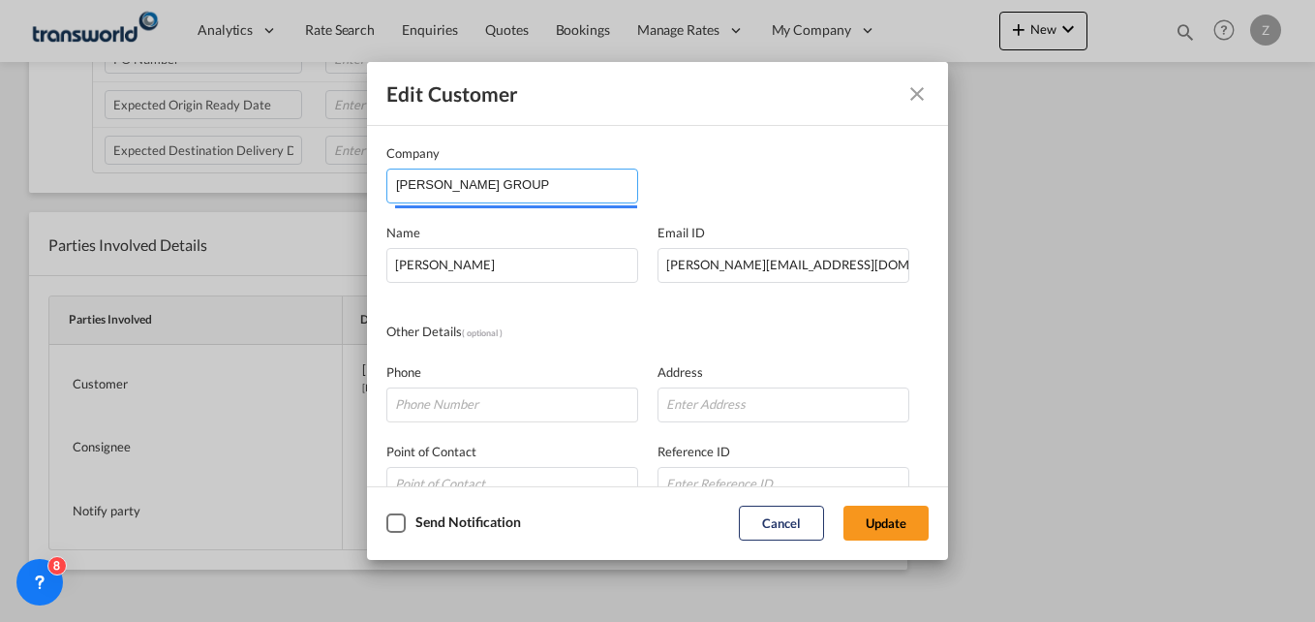
drag, startPoint x: 491, startPoint y: 183, endPoint x: 321, endPoint y: 180, distance: 169.5
click at [321, 180] on div "Edit Customer Company [PERSON_NAME] GROUP Name [PERSON_NAME] Email ID [PERSON_N…" at bounding box center [657, 311] width 1315 height 622
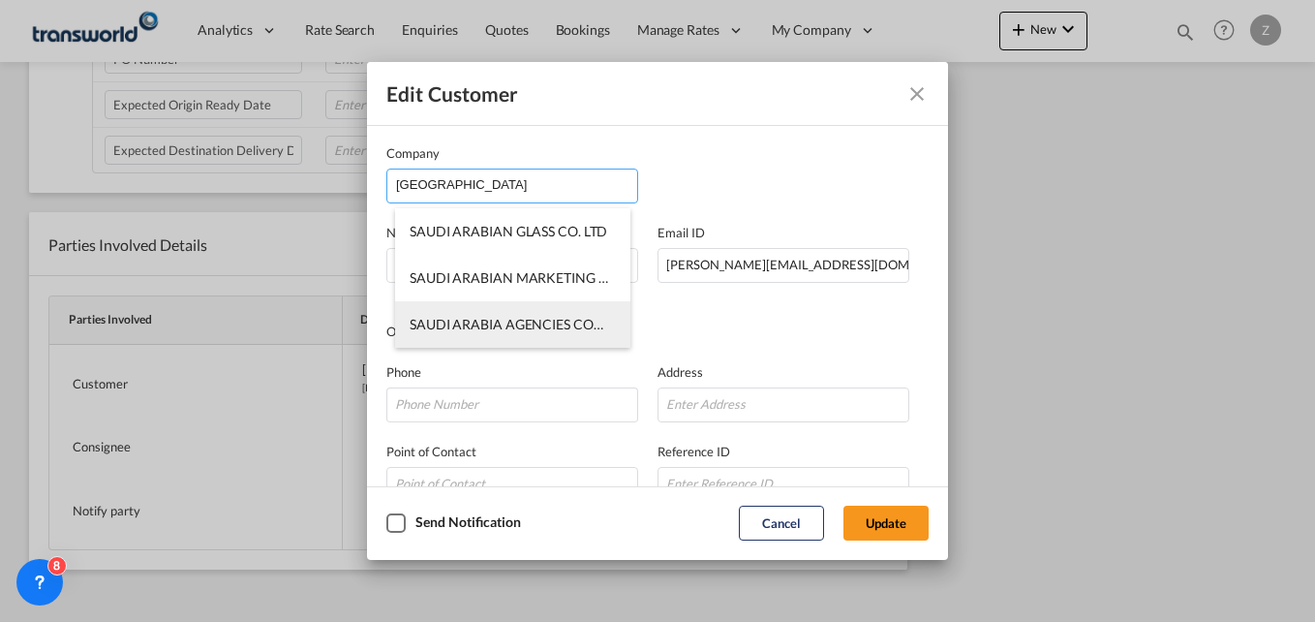
click at [539, 324] on span "SAUDI ARABIA AGENCIES COMPANY ([PERSON_NAME])" at bounding box center [585, 324] width 350 height 16
type input "SAUDI ARABIA AGENCIES COMPANY ([PERSON_NAME])"
type input "[EMAIL_ADDRESS][DOMAIN_NAME]"
type input "0594250009"
type input "567134"
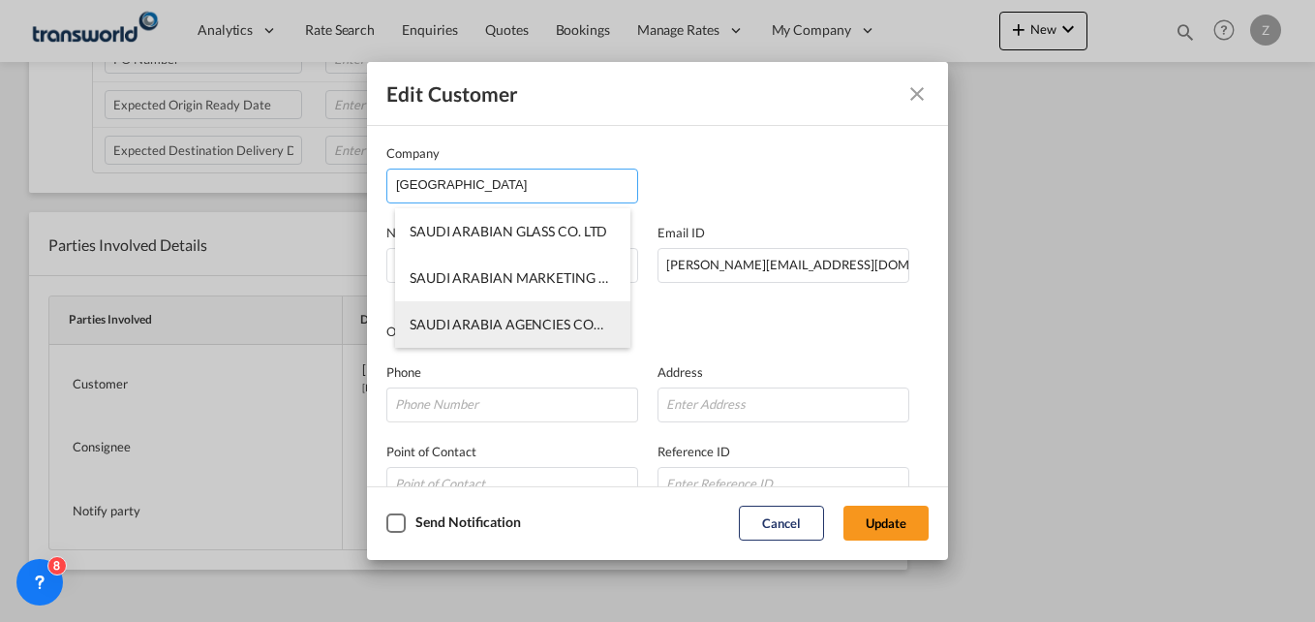
type input "23334"
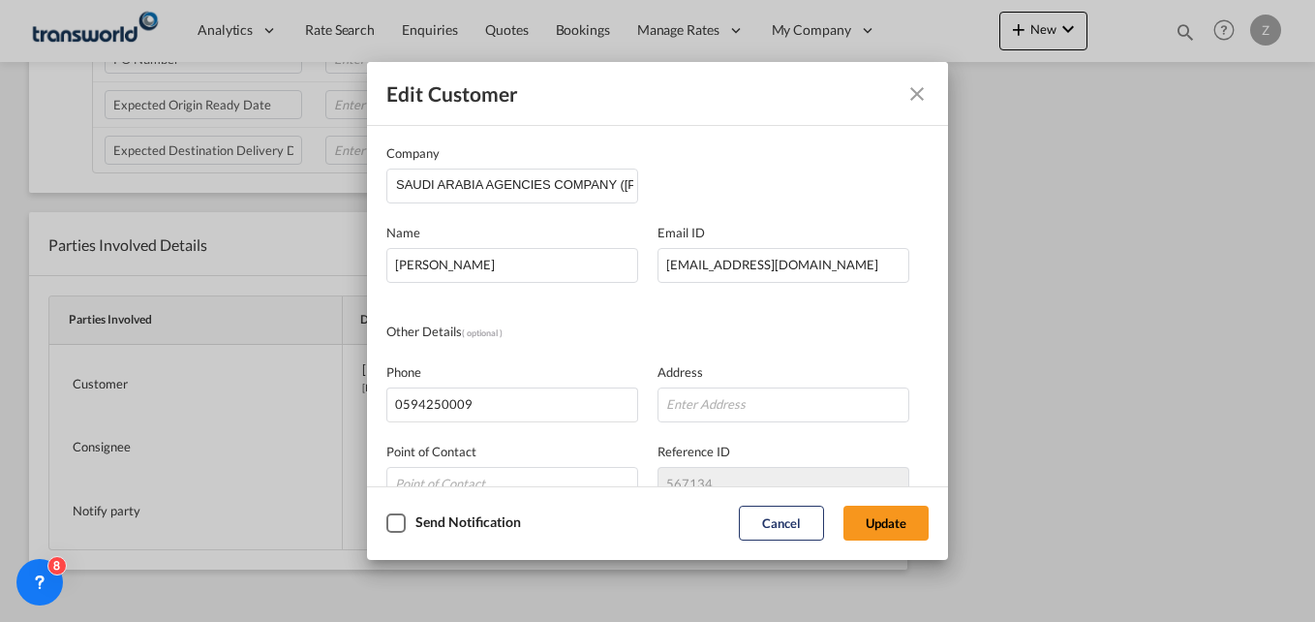
click at [767, 352] on div "Phone [PHONE_NUMBER] Address" at bounding box center [657, 382] width 542 height 79
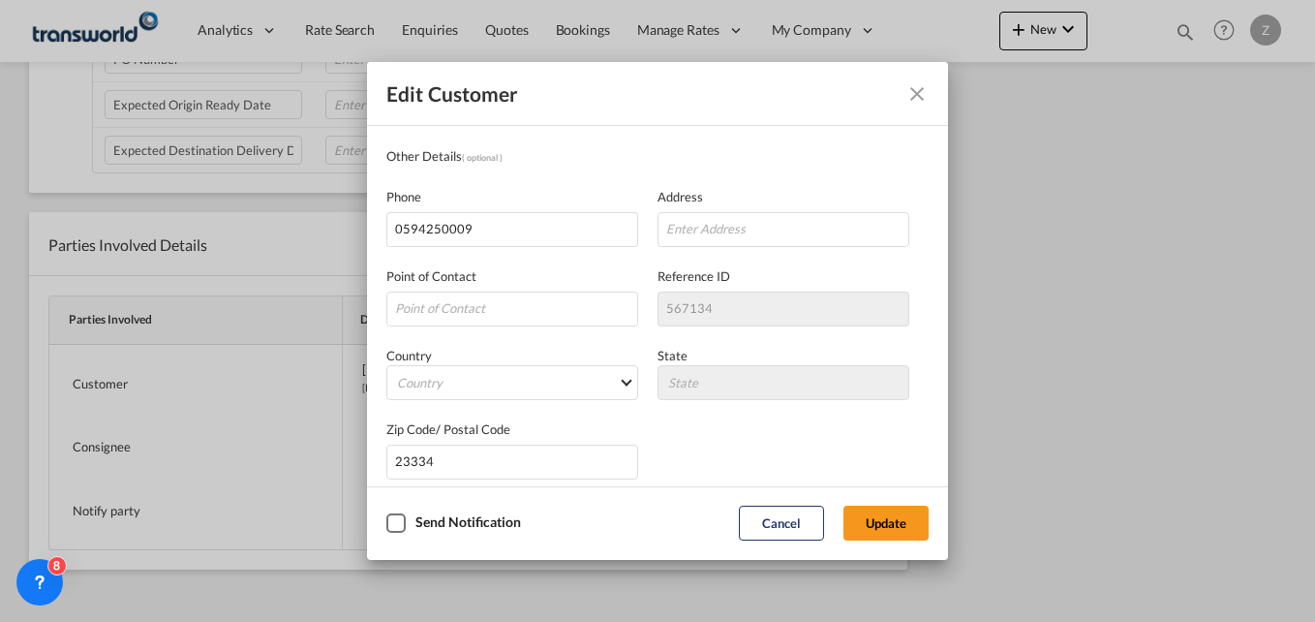
scroll to position [179, 0]
click at [885, 516] on button "Update" at bounding box center [885, 522] width 85 height 35
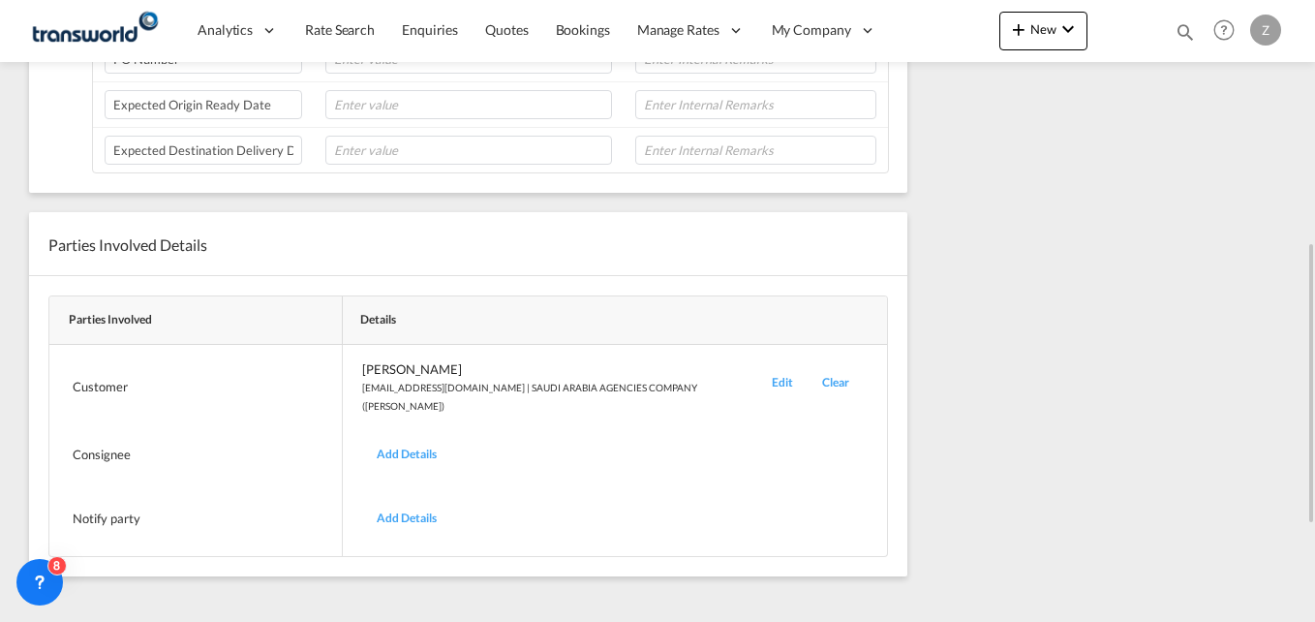
scroll to position [0, 0]
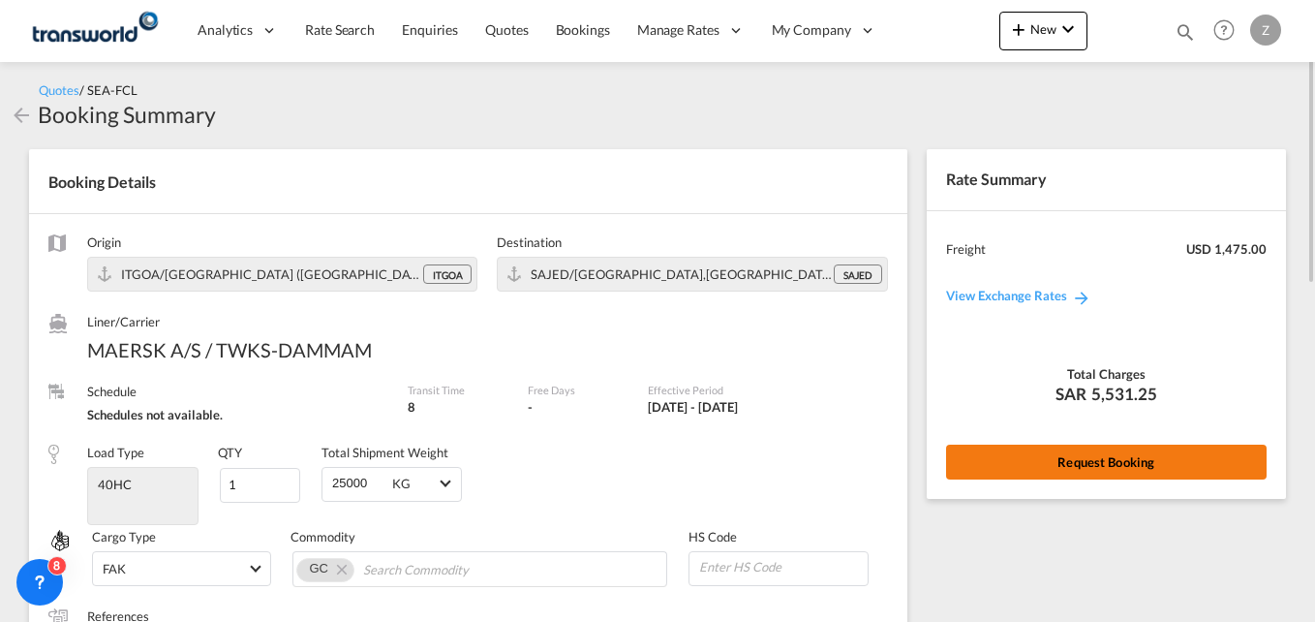
click at [1007, 462] on button "Request Booking" at bounding box center [1106, 461] width 321 height 35
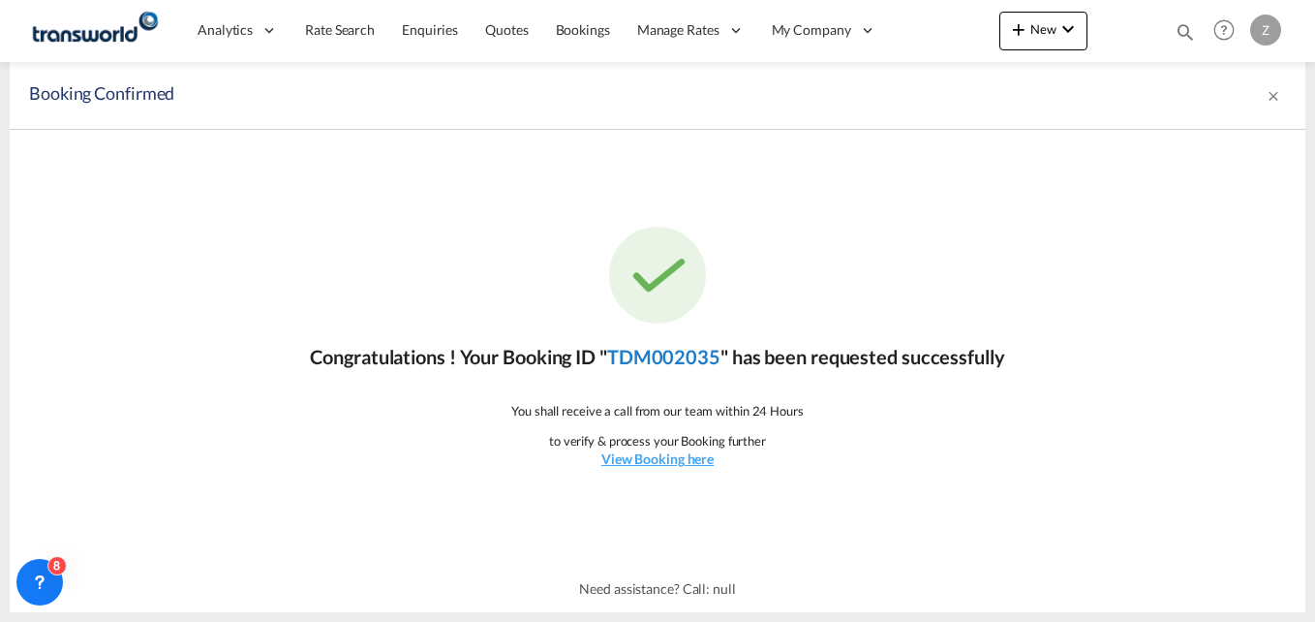
click at [645, 346] on link "TDM002035" at bounding box center [663, 356] width 113 height 23
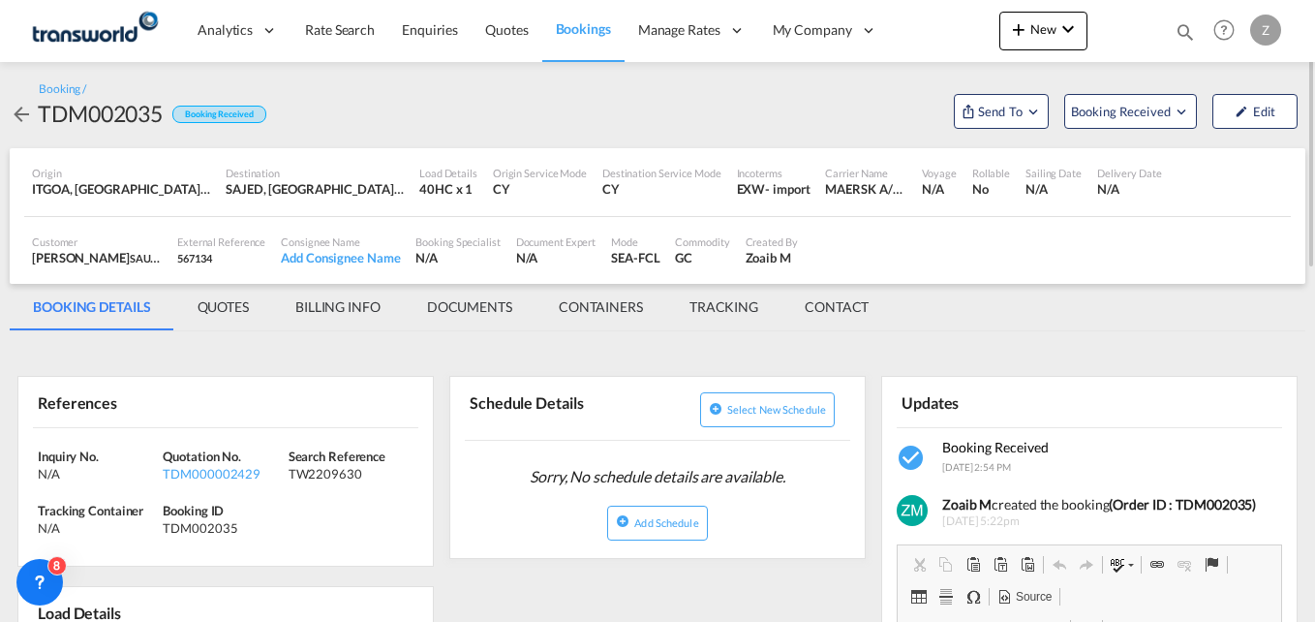
click at [854, 314] on md-tab-item "CONTACT" at bounding box center [836, 307] width 110 height 46
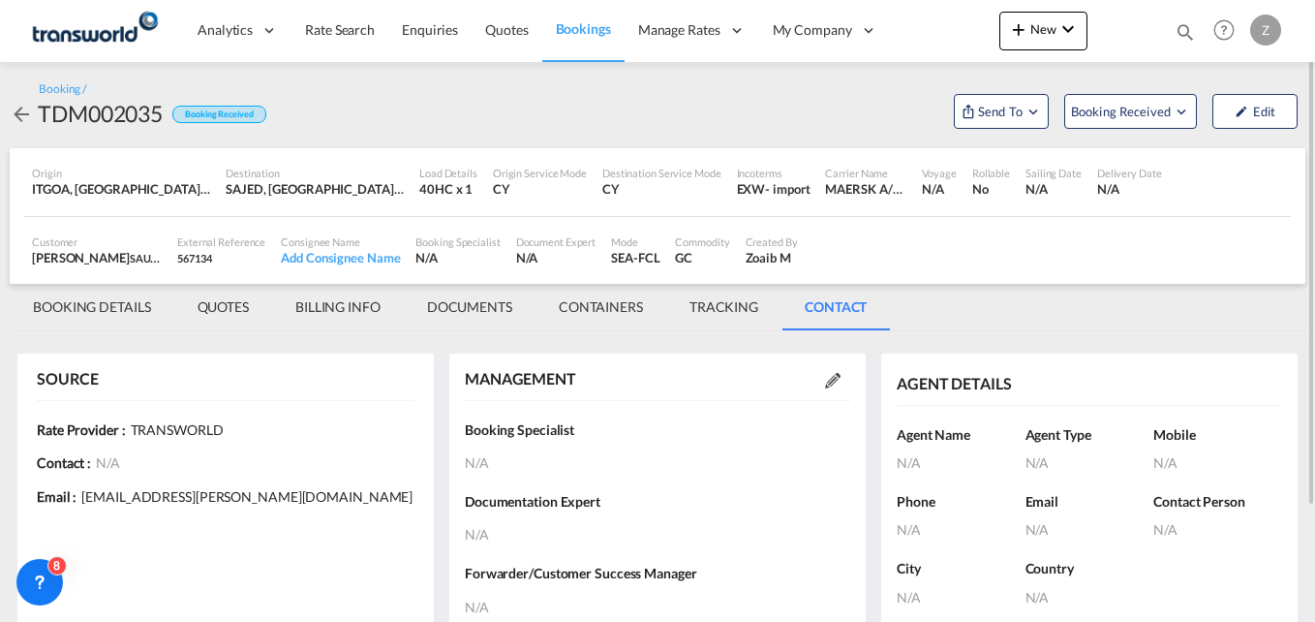
click at [831, 382] on md-icon at bounding box center [832, 380] width 15 height 15
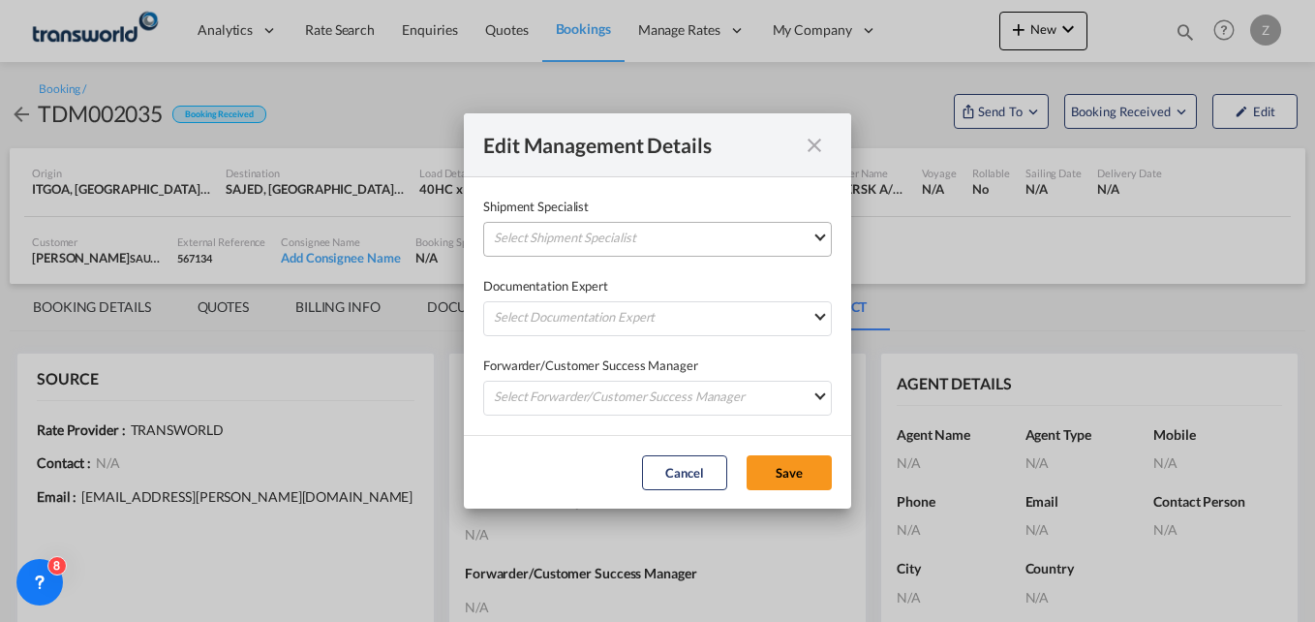
click at [653, 230] on md-select "Select Shipment Specialist [PERSON_NAME] W [PERSON_NAME][EMAIL_ADDRESS][PERSON_…" at bounding box center [657, 239] width 349 height 35
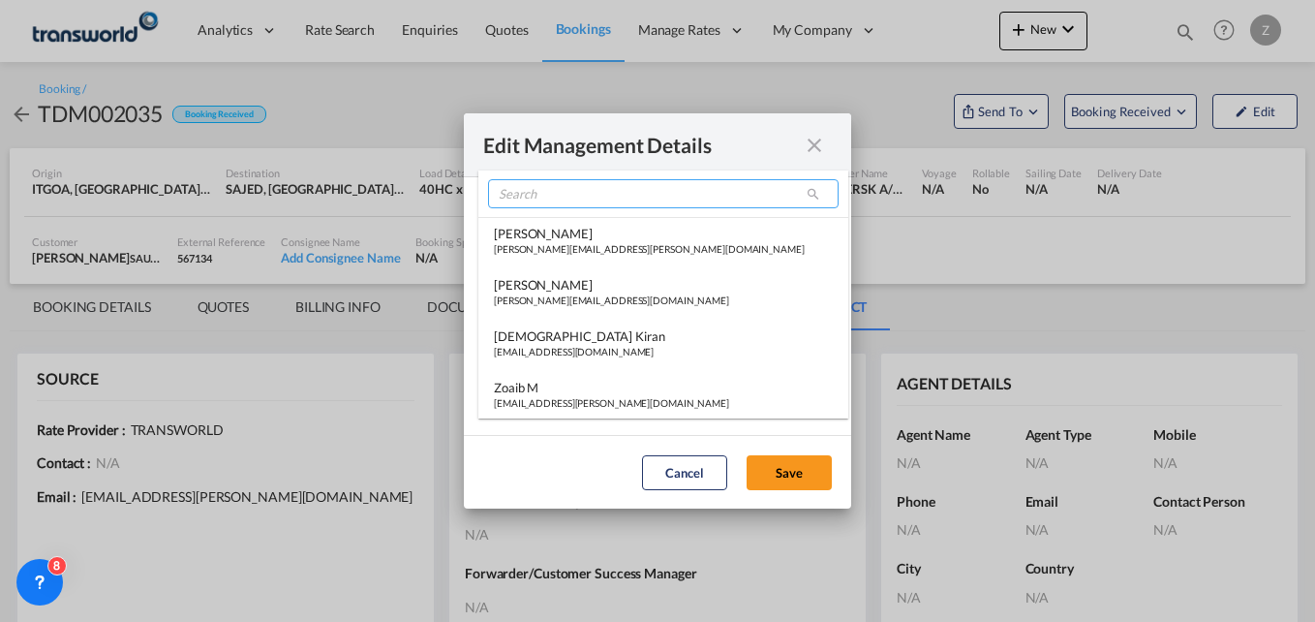
click at [553, 195] on input "search" at bounding box center [663, 193] width 351 height 29
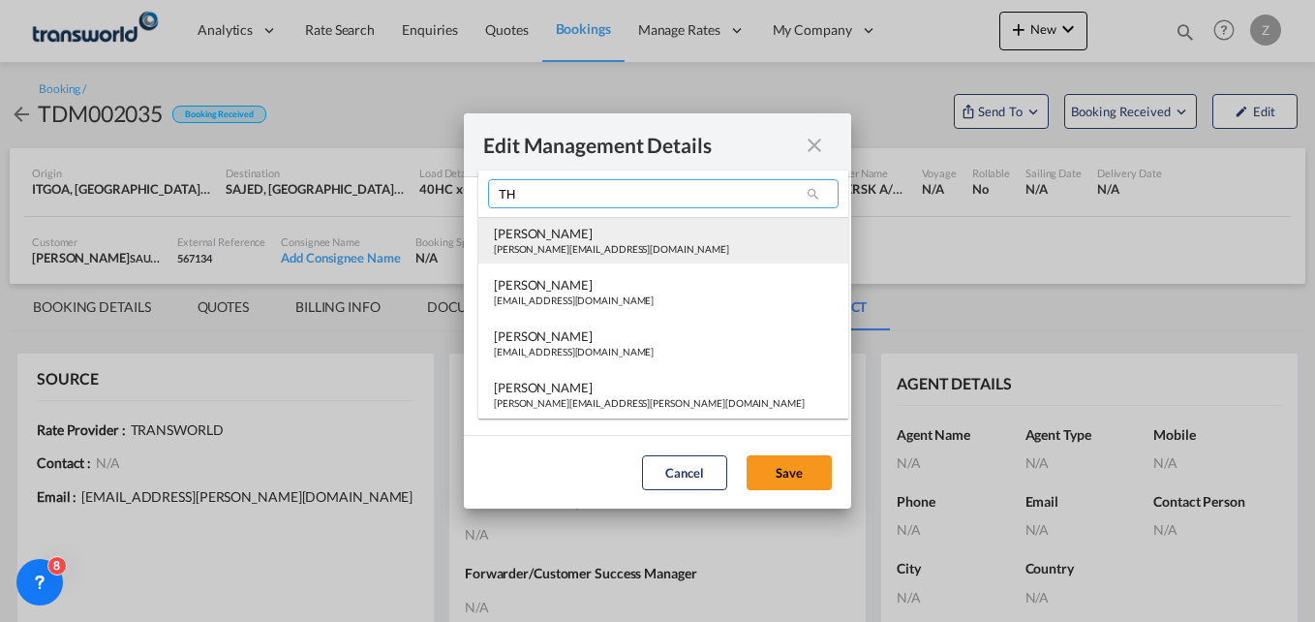
type input "T"
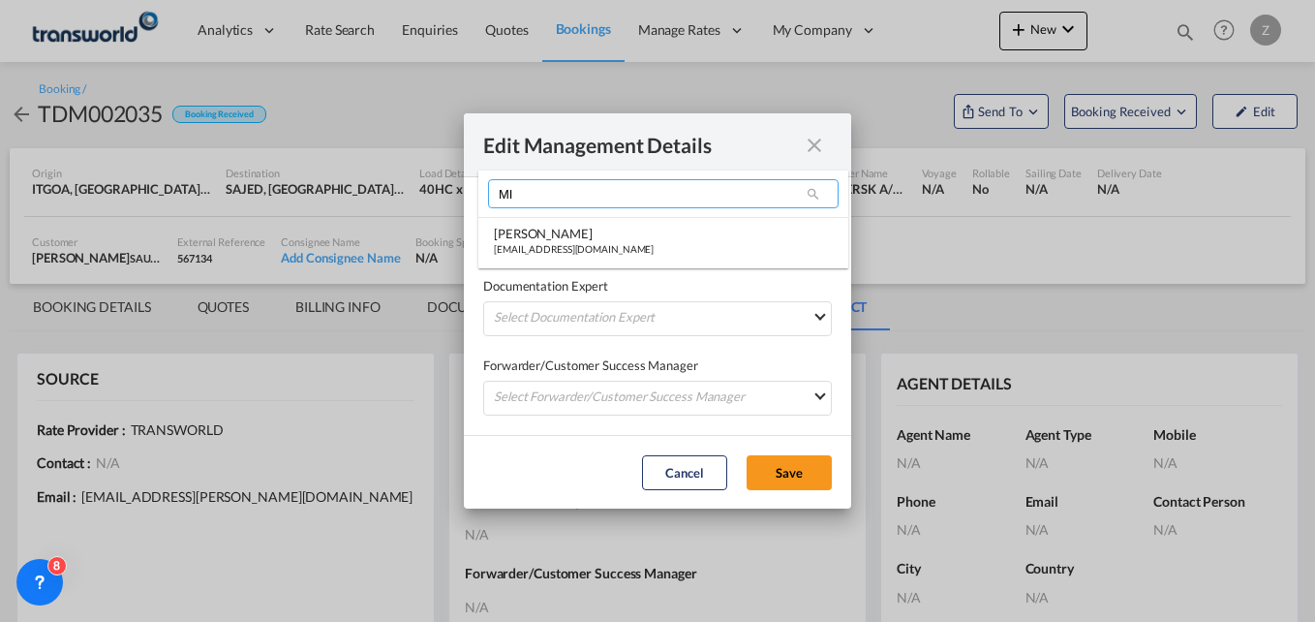
type input "MI"
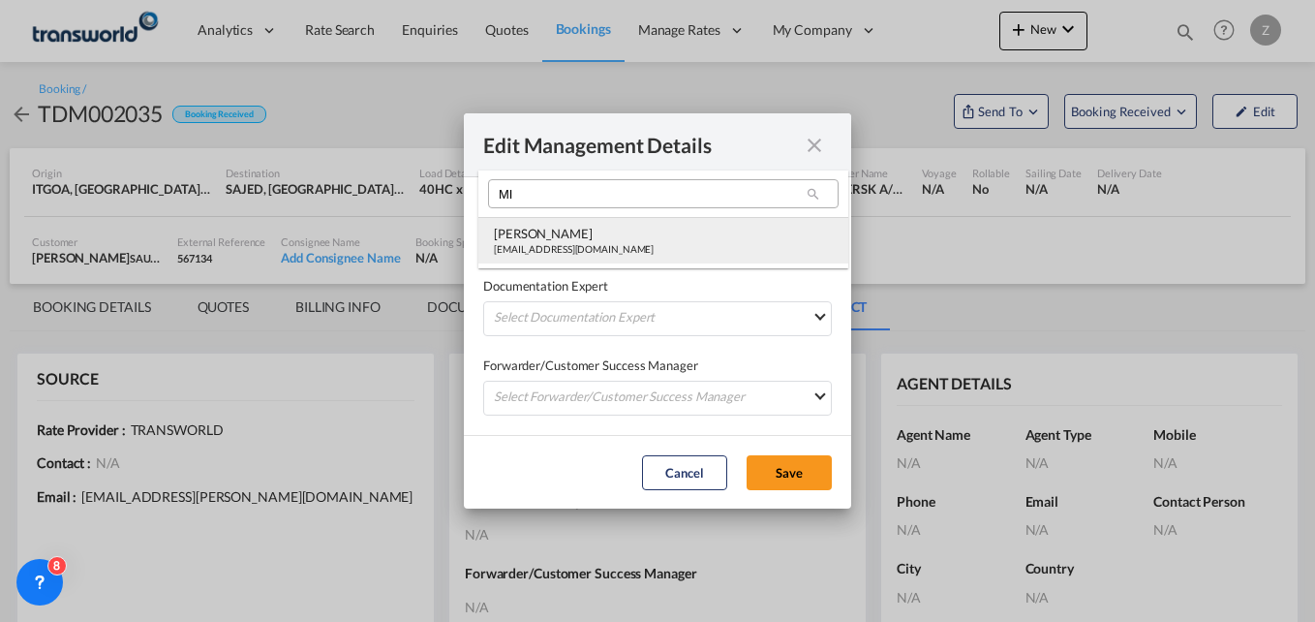
click at [586, 232] on div "[PERSON_NAME]" at bounding box center [574, 233] width 160 height 17
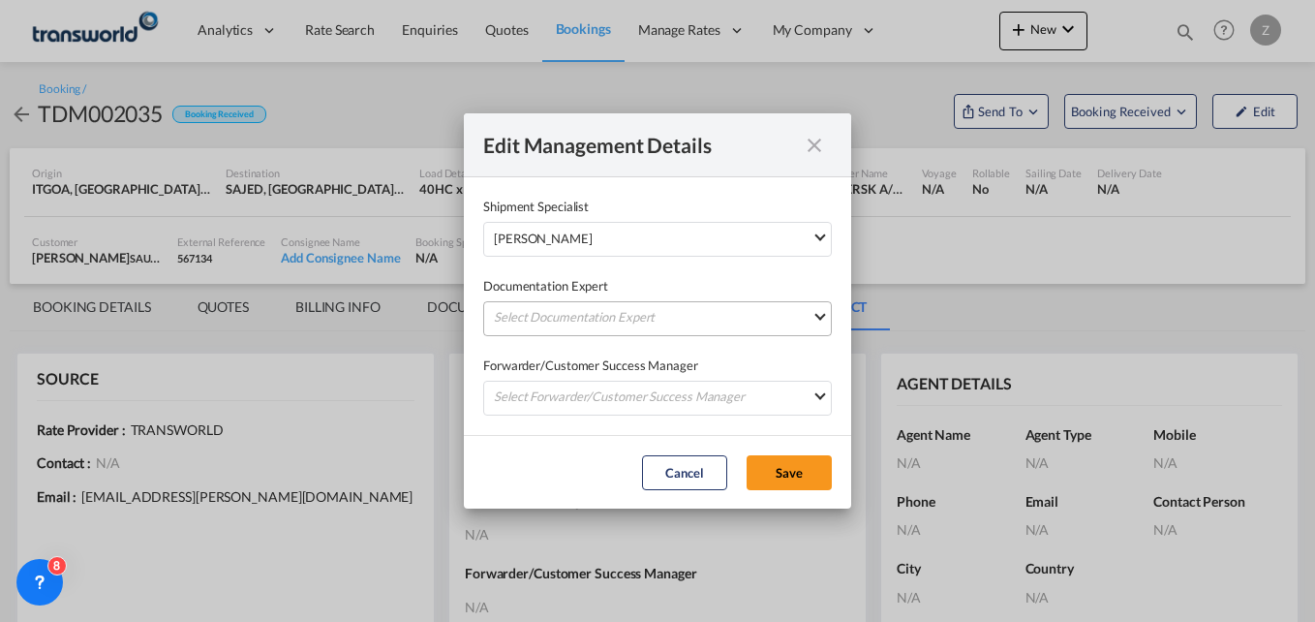
click at [563, 328] on md-select "Select Documentation Expert [PERSON_NAME] W [PERSON_NAME][EMAIL_ADDRESS][PERSON…" at bounding box center [657, 318] width 349 height 35
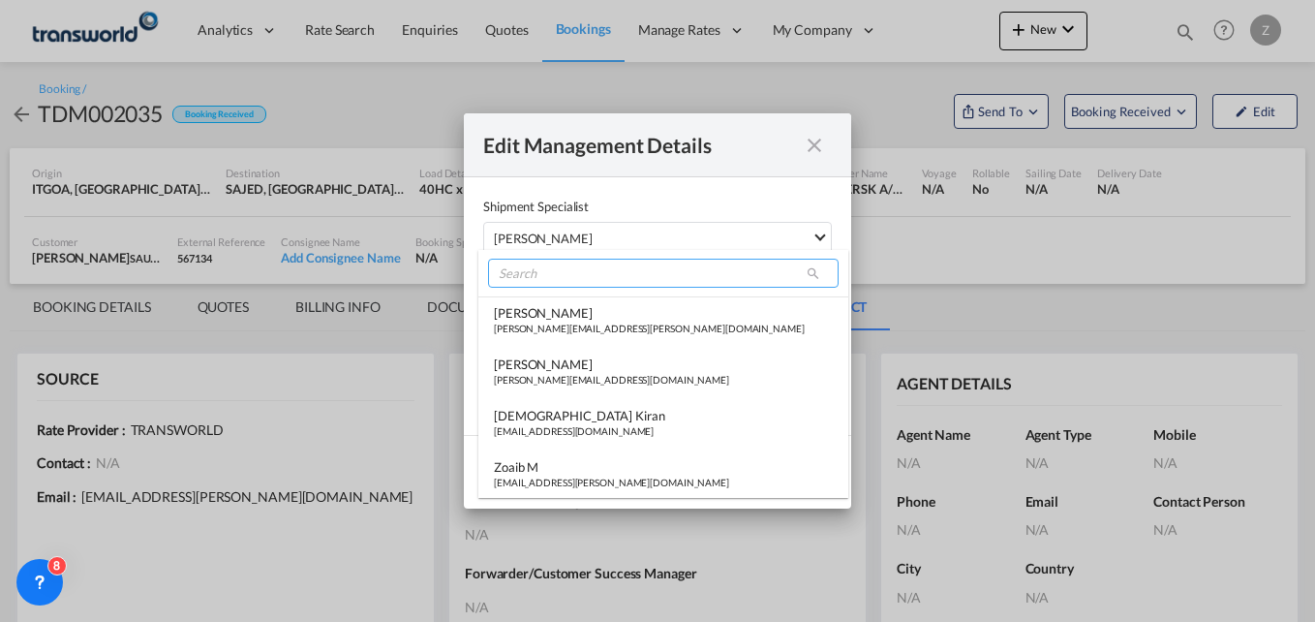
click at [546, 283] on input "search" at bounding box center [663, 273] width 351 height 29
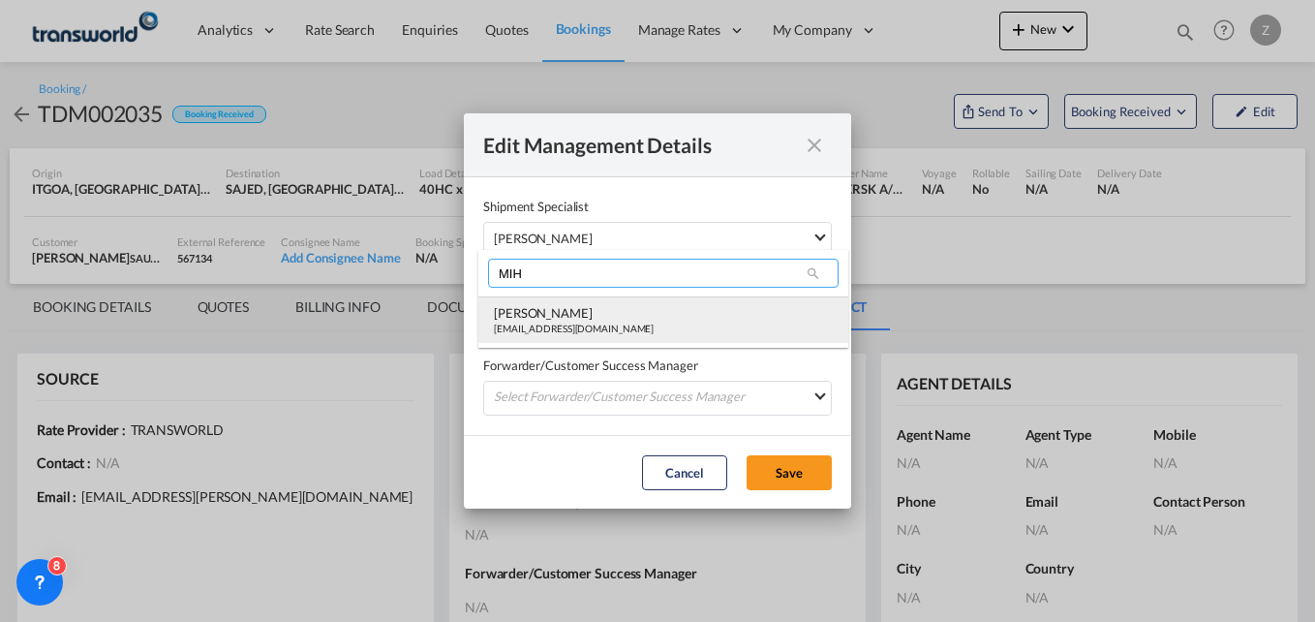
type input "MIH"
click at [540, 321] on div "[PERSON_NAME]" at bounding box center [574, 312] width 160 height 17
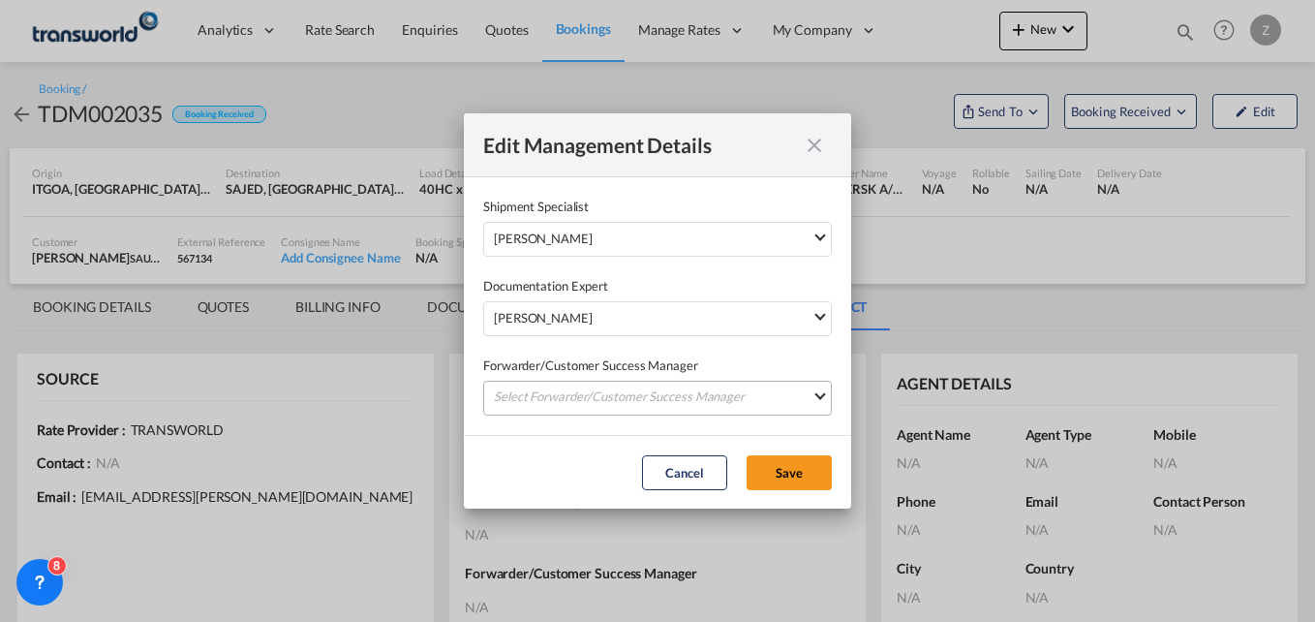
click at [547, 395] on md-select "Select Forwarder/Customer Success Manager [PERSON_NAME] [PERSON_NAME][EMAIL_ADD…" at bounding box center [657, 398] width 349 height 35
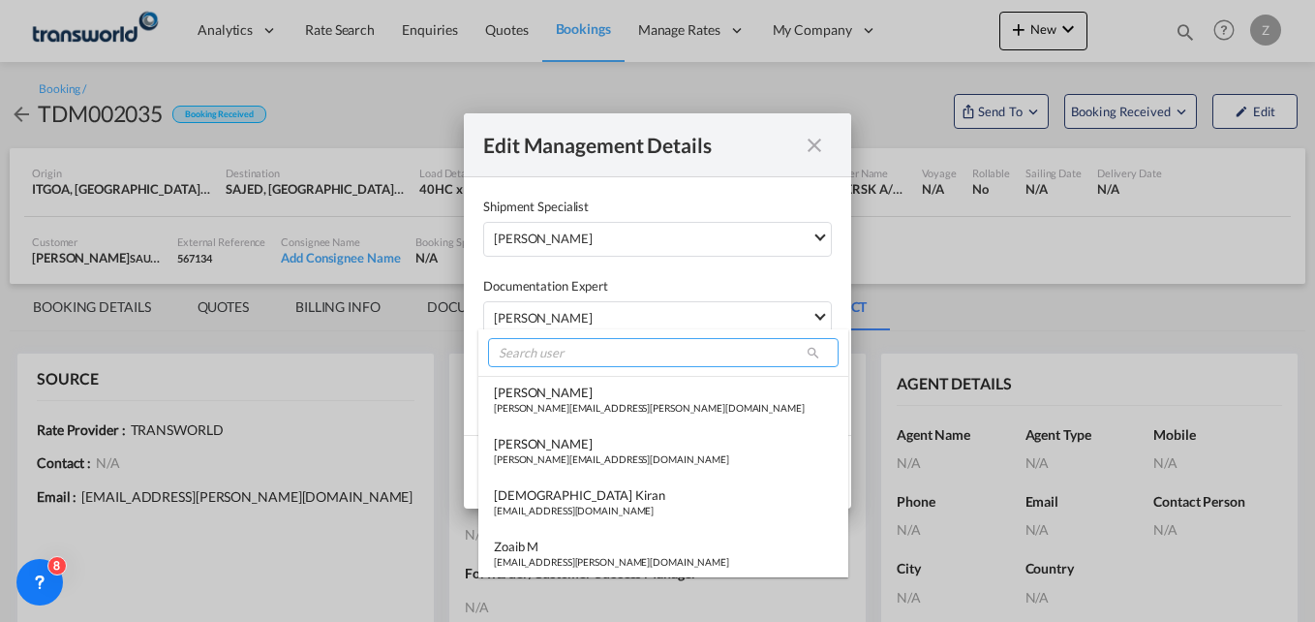
click at [547, 354] on input "search" at bounding box center [663, 352] width 351 height 29
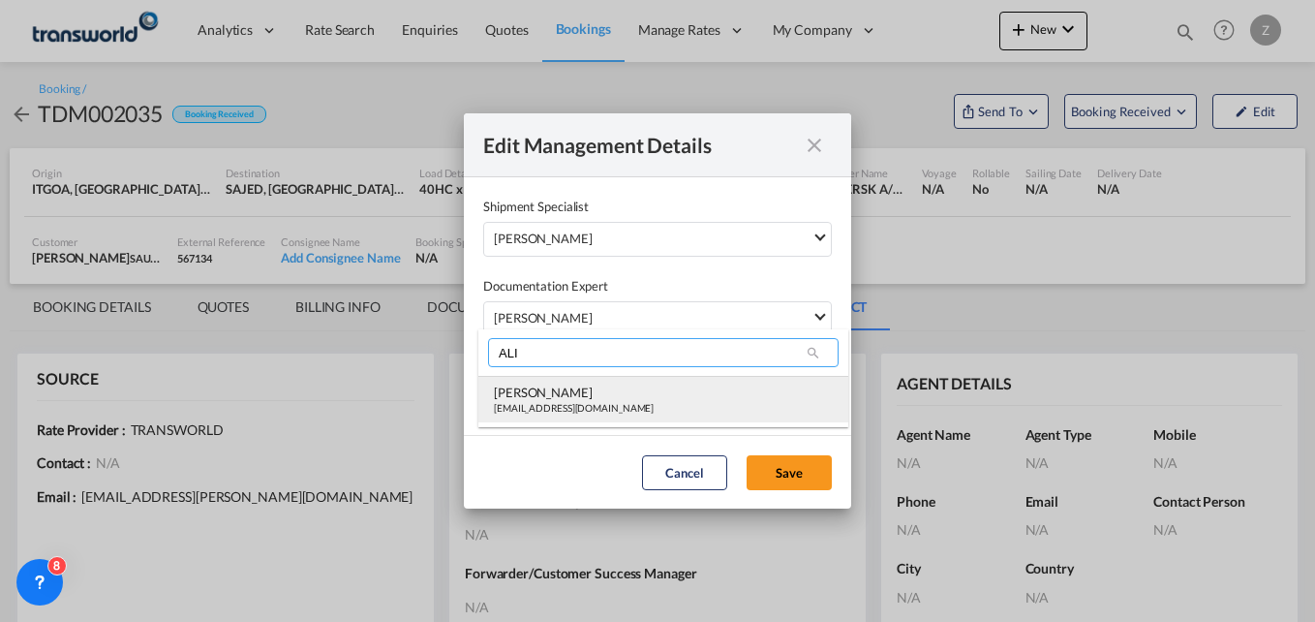
type input "ALI"
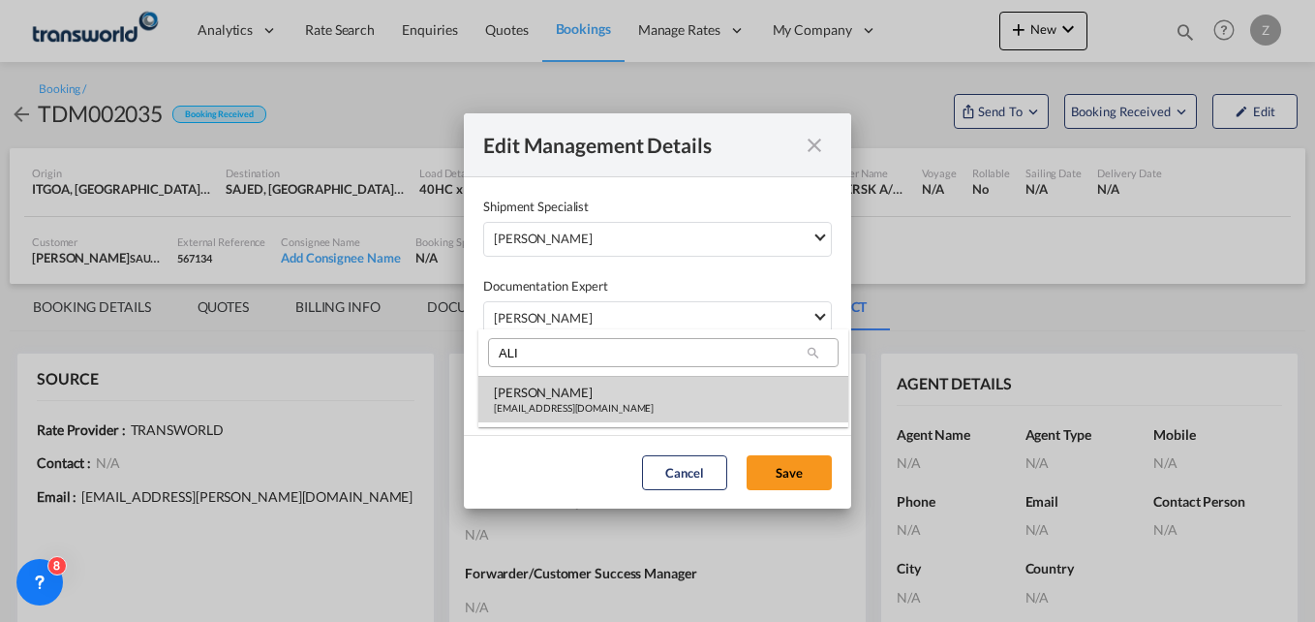
click at [548, 400] on div "[PERSON_NAME]" at bounding box center [574, 391] width 160 height 17
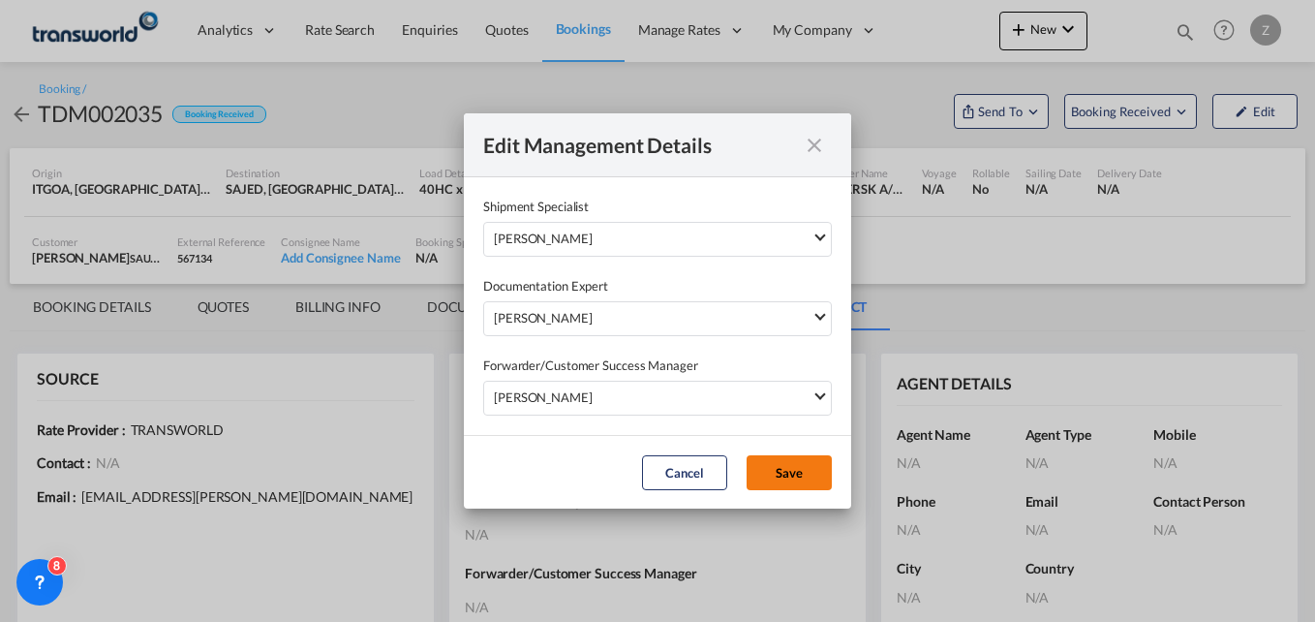
click at [796, 479] on button "Save" at bounding box center [789, 472] width 85 height 35
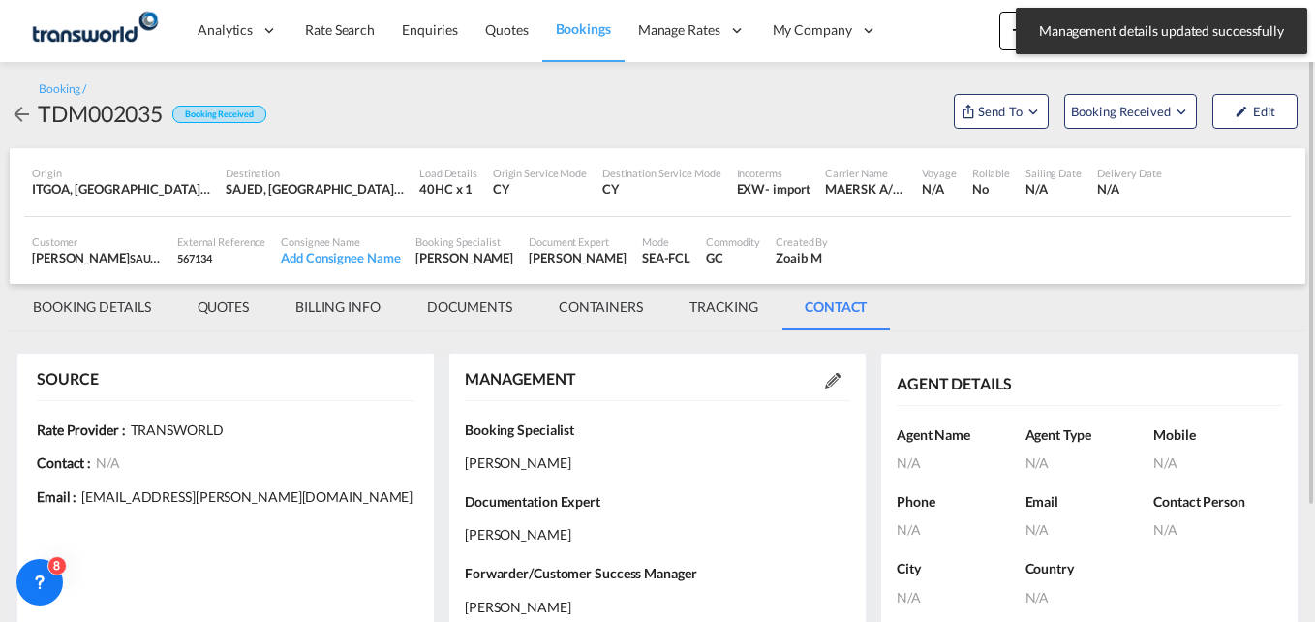
click at [67, 305] on md-tab-item "BOOKING DETAILS" at bounding box center [92, 307] width 165 height 46
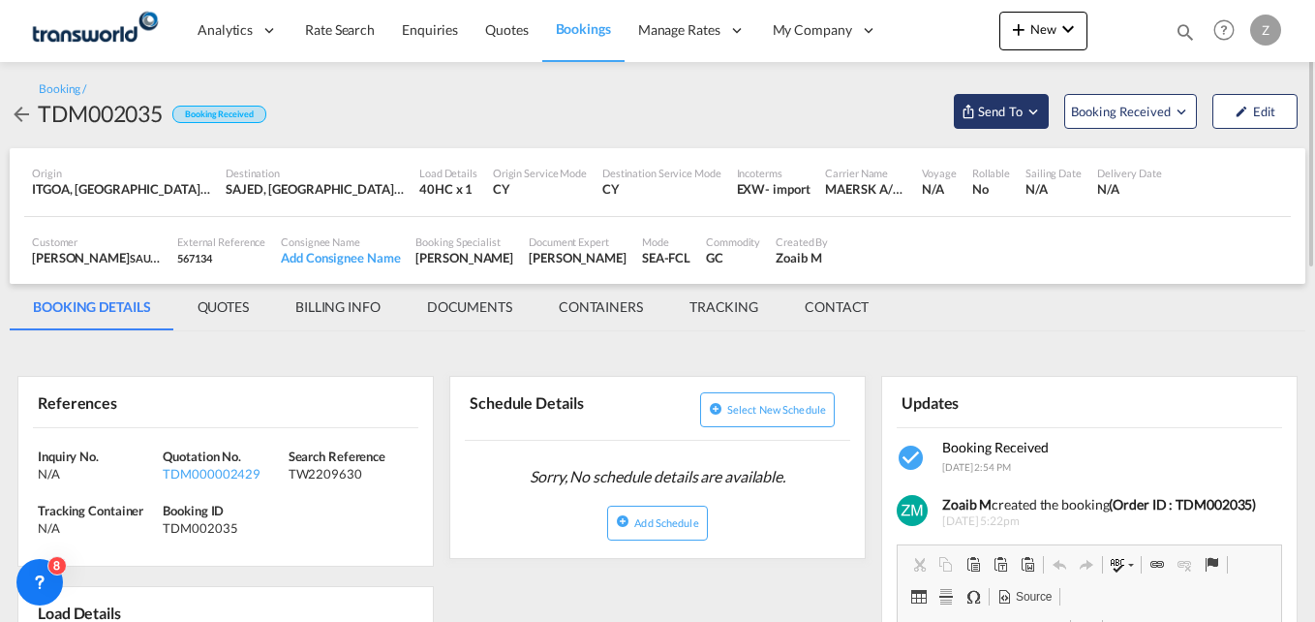
click at [1008, 116] on span "Send To" at bounding box center [1000, 111] width 48 height 19
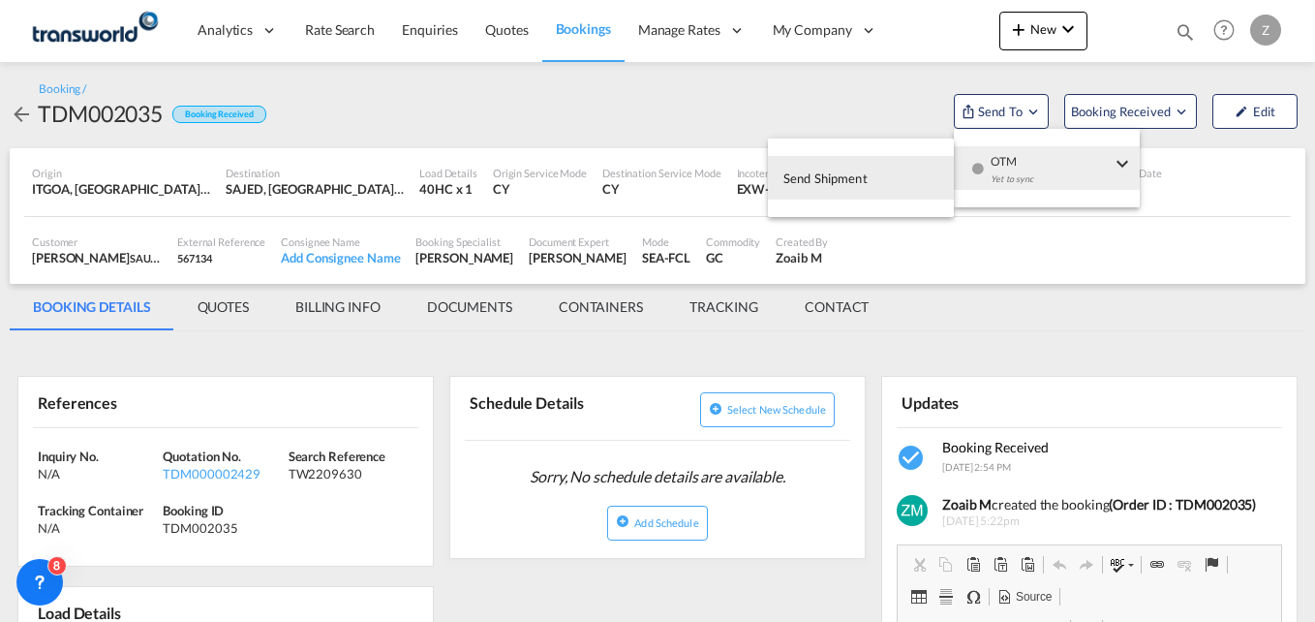
click at [826, 183] on span "Send Shipment" at bounding box center [825, 178] width 84 height 31
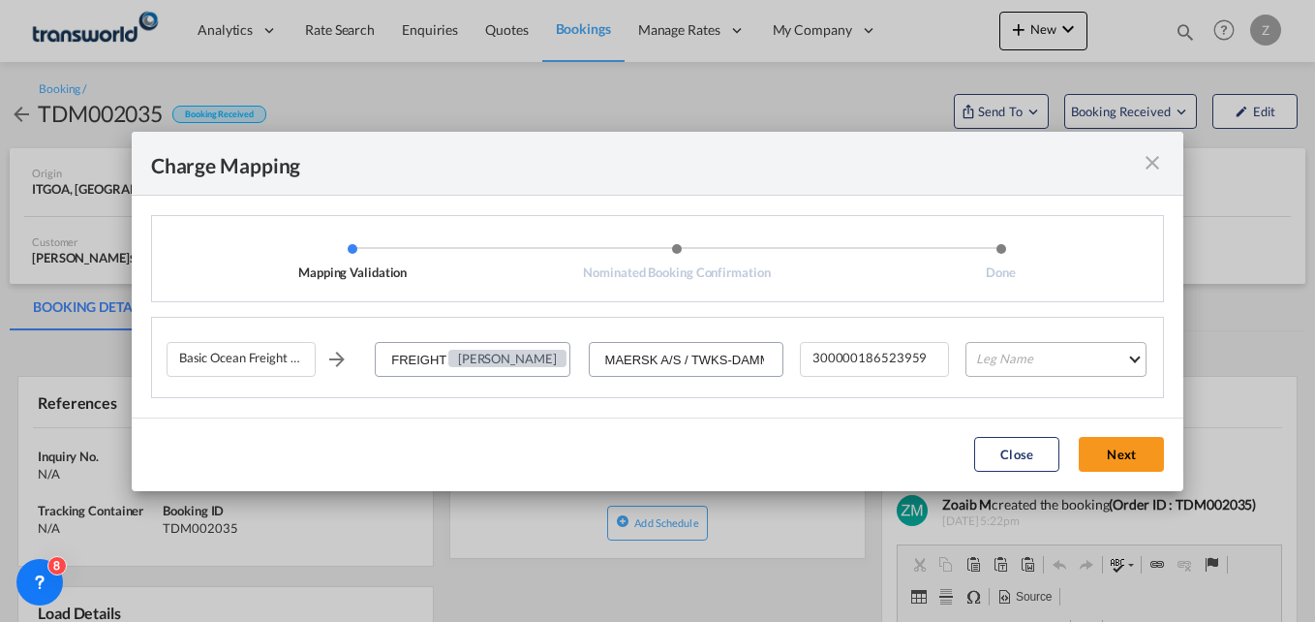
click at [1017, 358] on md-select "Leg Name HANDLING ORIGIN VESSEL HANDLING DESTINATION OTHERS TL PICK UP CUSTOMS …" at bounding box center [1055, 359] width 181 height 35
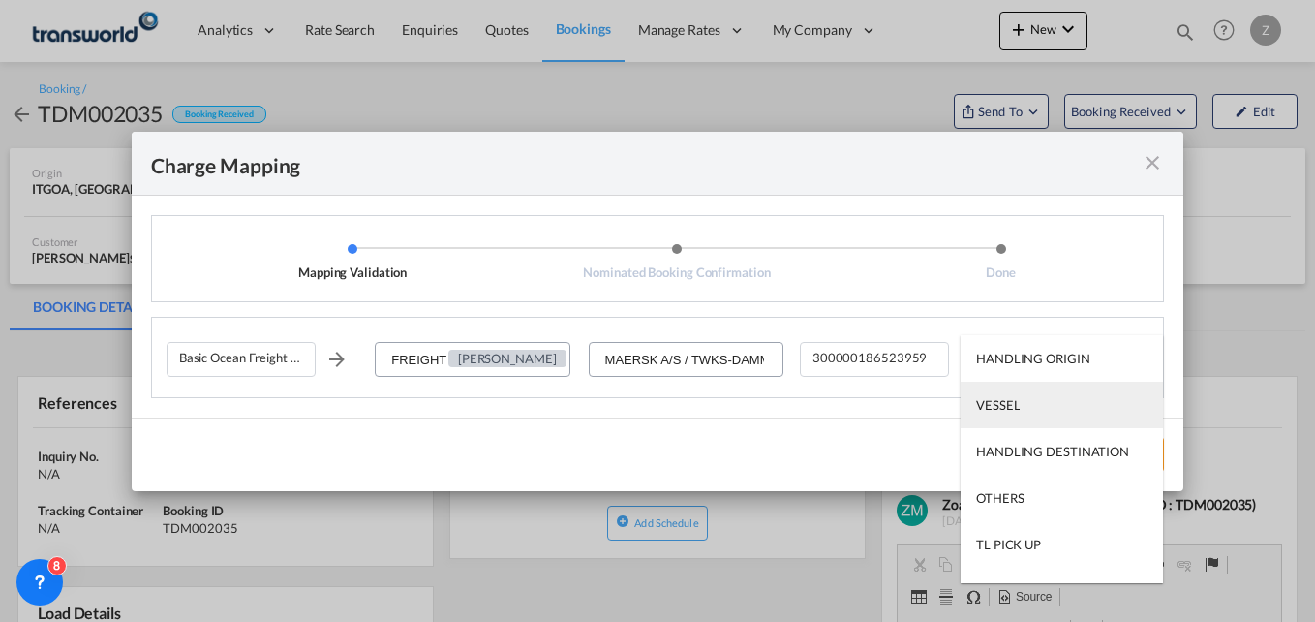
click at [1010, 409] on div "VESSEL" at bounding box center [998, 404] width 44 height 17
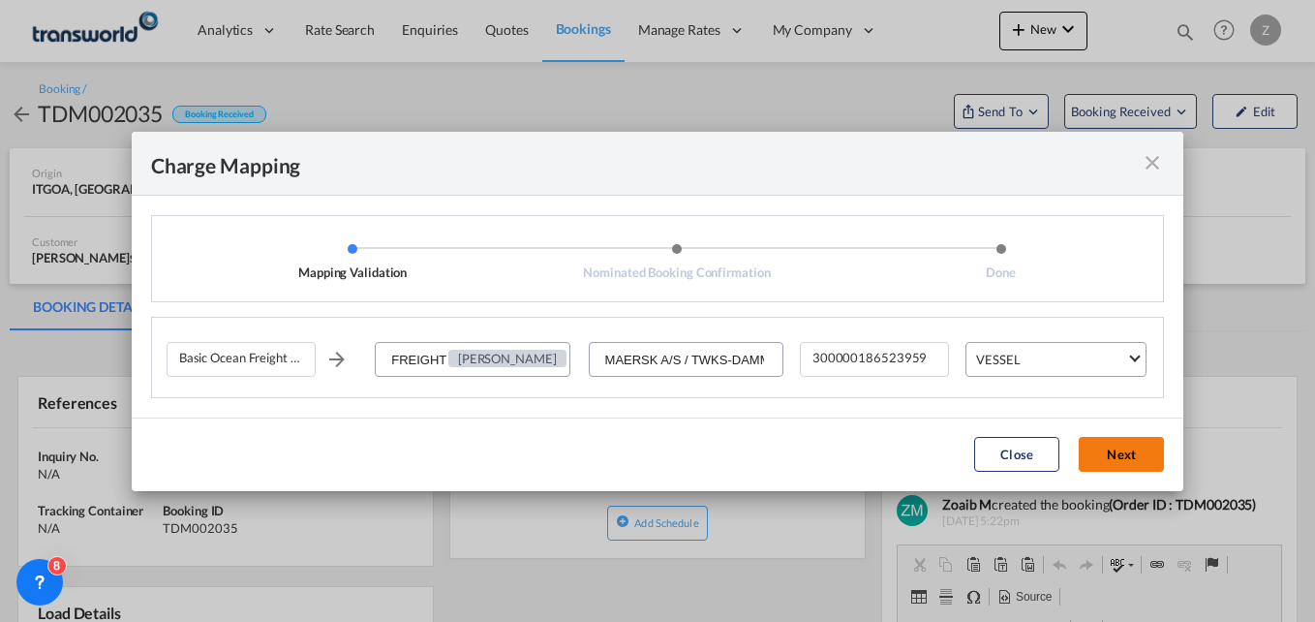
click at [1126, 456] on button "Next" at bounding box center [1121, 454] width 85 height 35
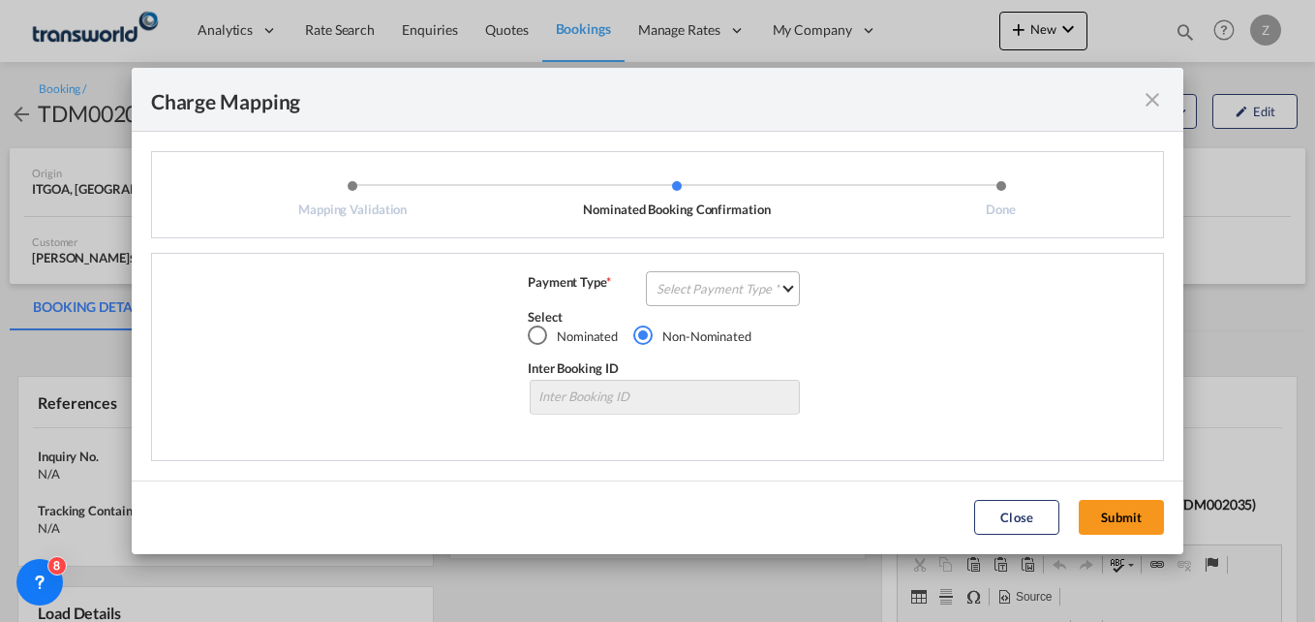
click at [749, 300] on md-select "Select Payment Type COLLECT PREPAID" at bounding box center [723, 288] width 154 height 35
click at [707, 295] on div "COLLECT" at bounding box center [685, 288] width 55 height 17
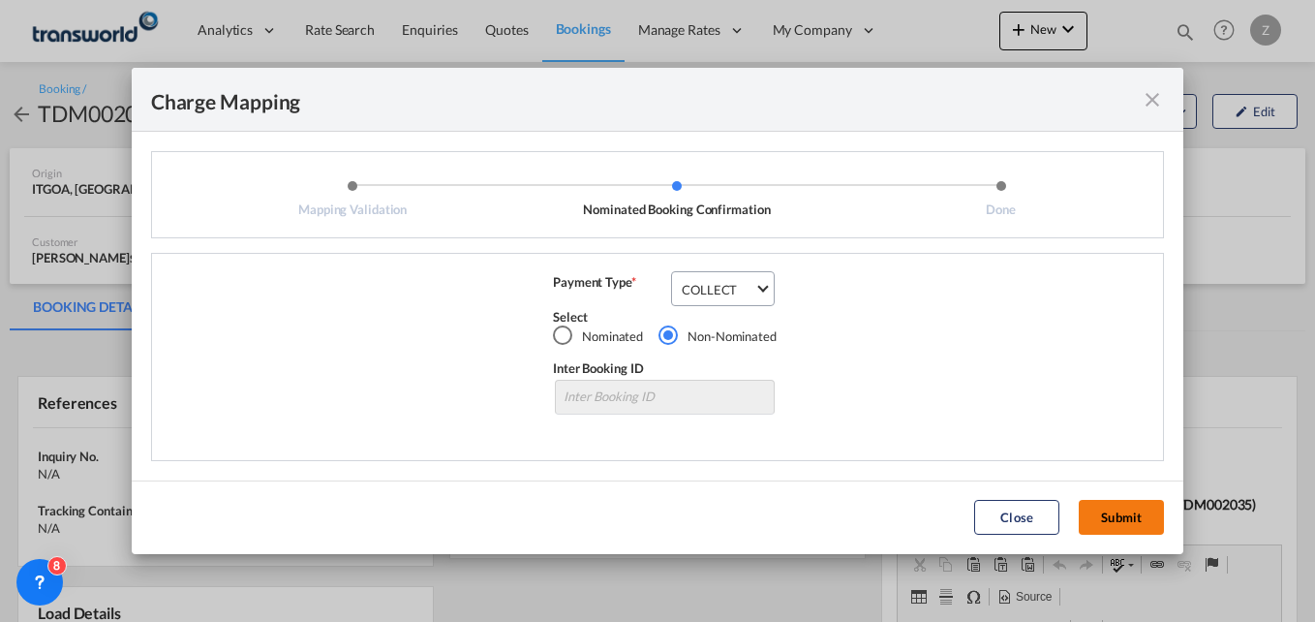
click at [1111, 524] on button "Submit" at bounding box center [1121, 517] width 85 height 35
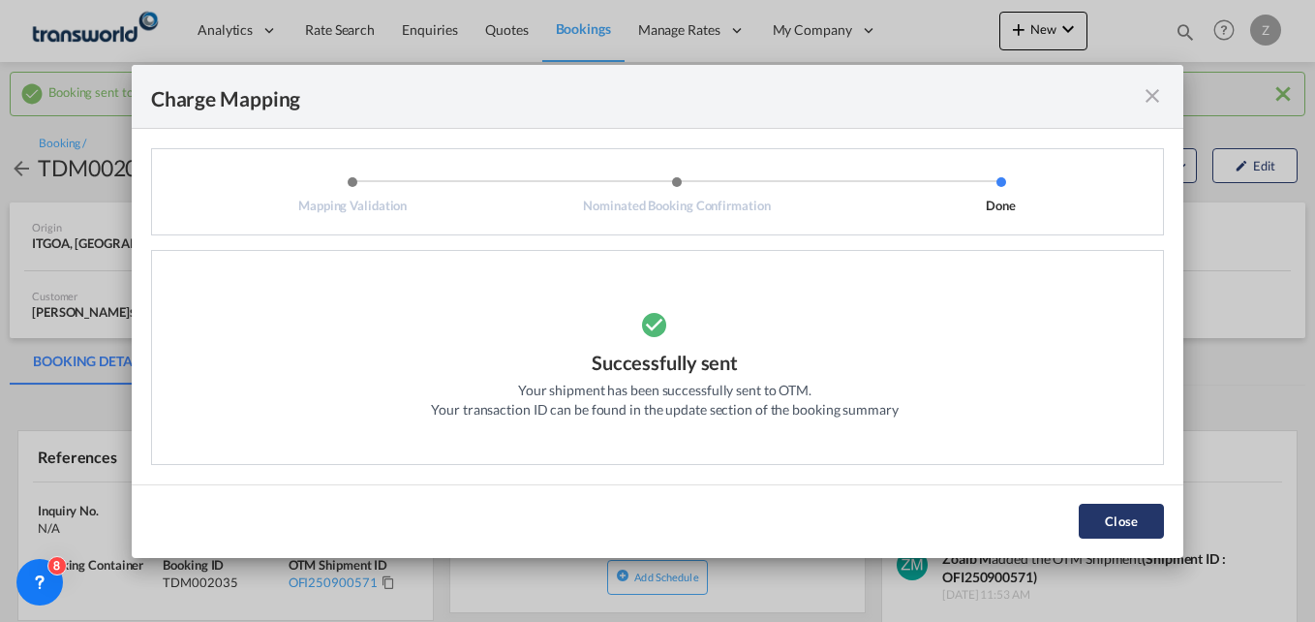
click at [1131, 514] on button "Close" at bounding box center [1121, 521] width 85 height 35
